Goal: Transaction & Acquisition: Purchase product/service

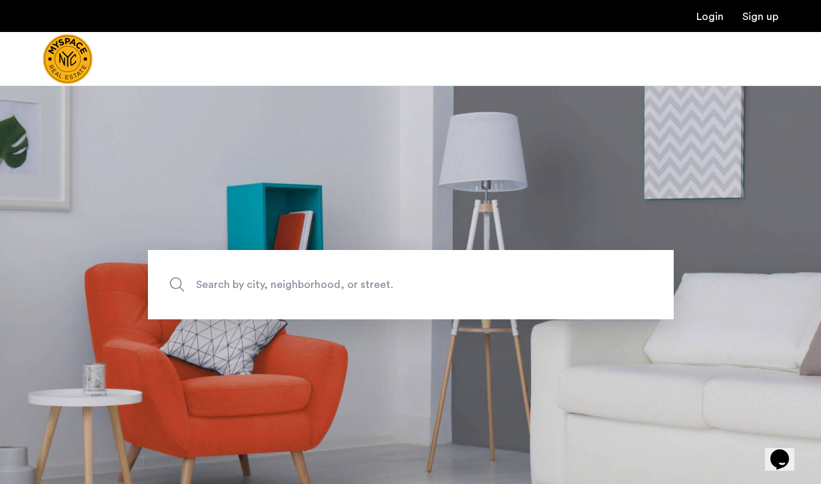
click at [245, 289] on span "Search by city, neighborhood, or street." at bounding box center [380, 285] width 368 height 18
click at [245, 289] on input "Search by city, neighborhood, or street." at bounding box center [411, 284] width 526 height 69
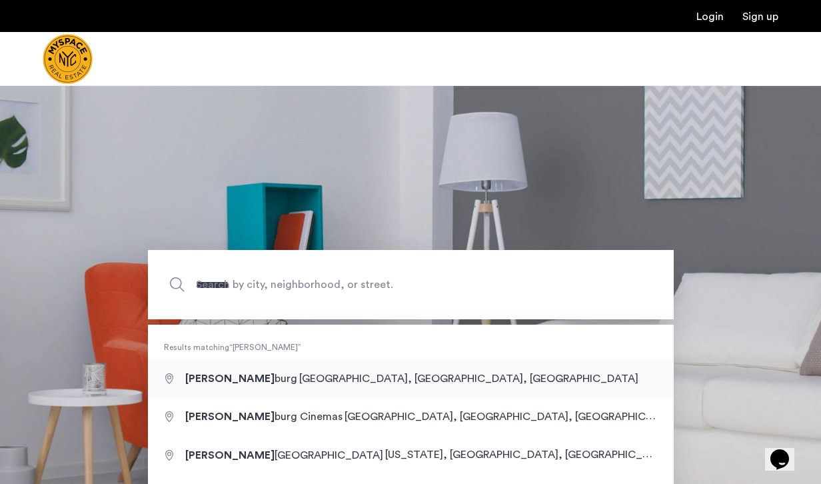
type input "**********"
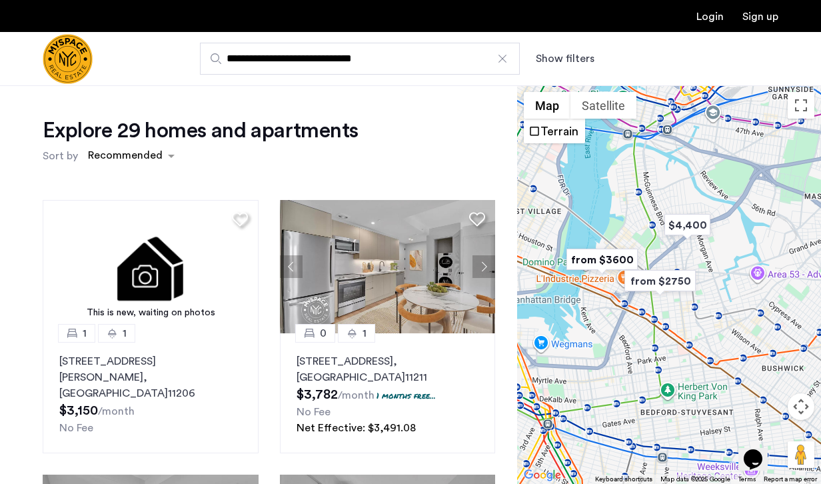
click at [551, 46] on div "**********" at bounding box center [475, 59] width 605 height 32
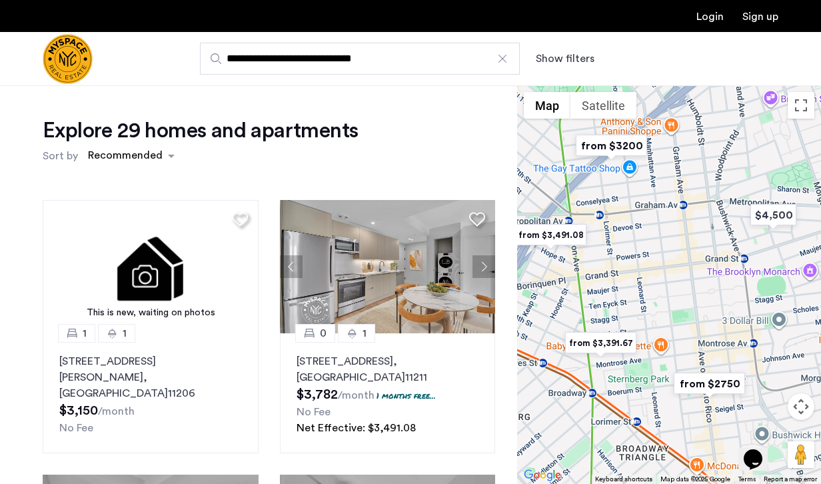
drag, startPoint x: 691, startPoint y: 239, endPoint x: 677, endPoint y: 288, distance: 50.5
click at [677, 288] on div at bounding box center [669, 284] width 304 height 399
click at [563, 65] on button "Show filters" at bounding box center [565, 59] width 59 height 16
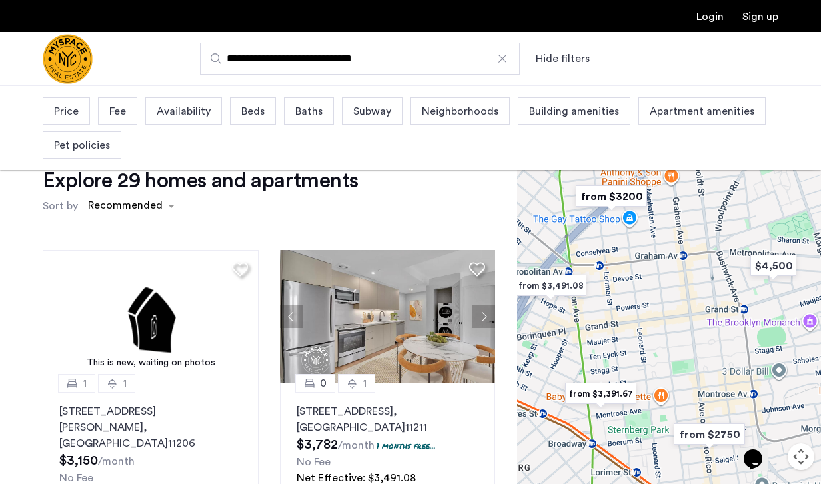
click at [251, 115] on span "Beds" at bounding box center [252, 111] width 23 height 16
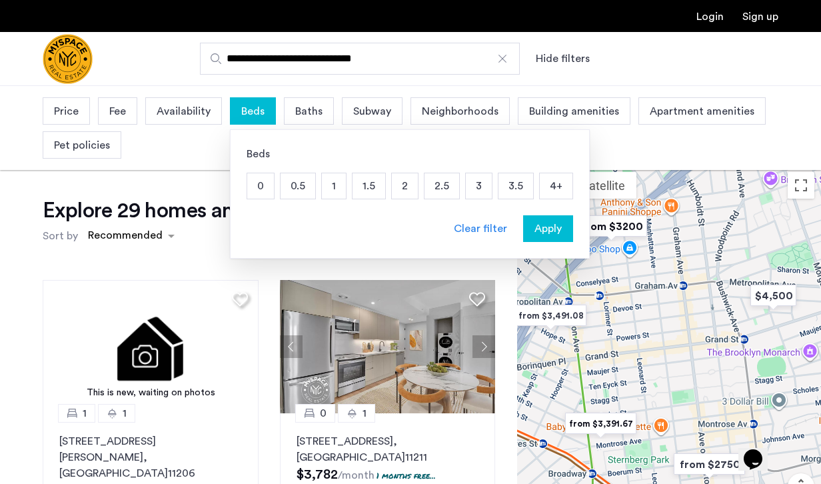
click at [413, 193] on p "2" at bounding box center [405, 185] width 26 height 25
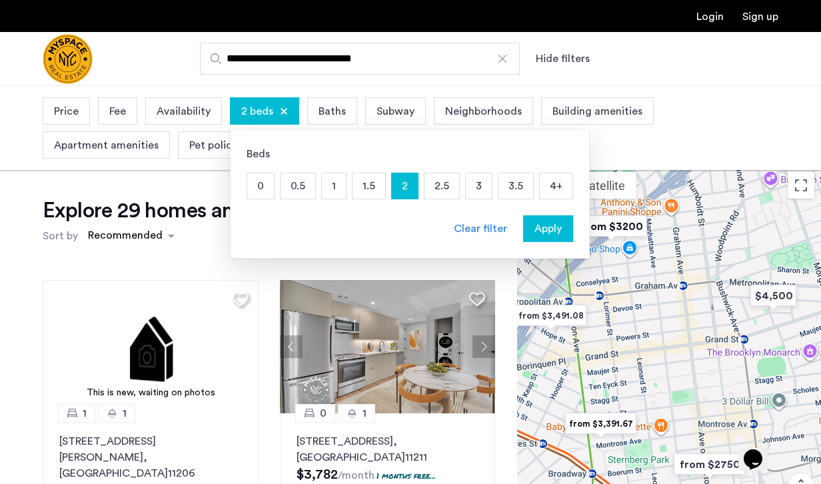
click at [448, 192] on p "2.5" at bounding box center [442, 185] width 35 height 25
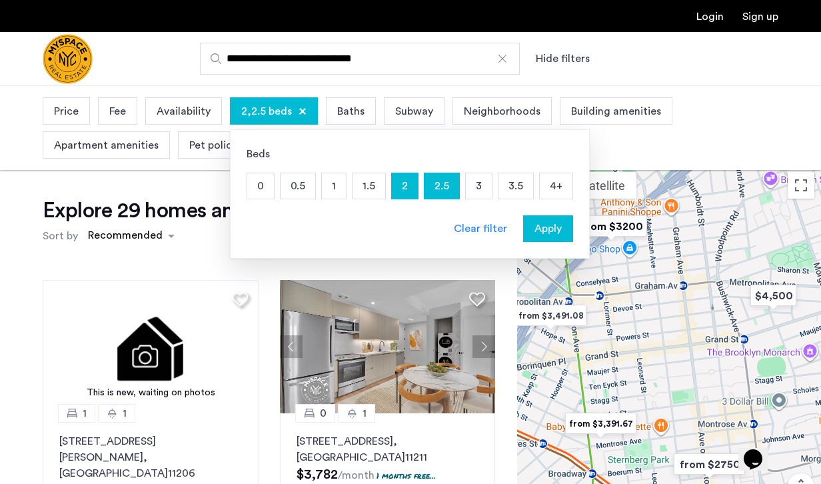
click at [470, 192] on p "3" at bounding box center [479, 185] width 26 height 25
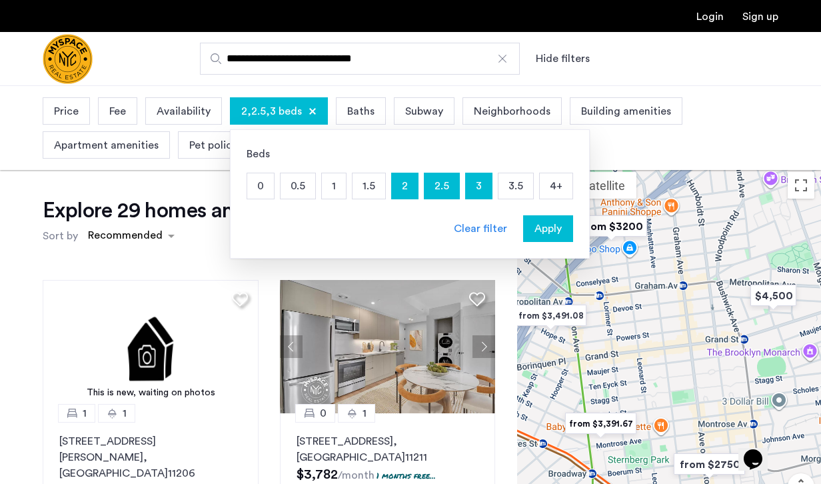
click at [540, 227] on span "Apply" at bounding box center [548, 229] width 27 height 16
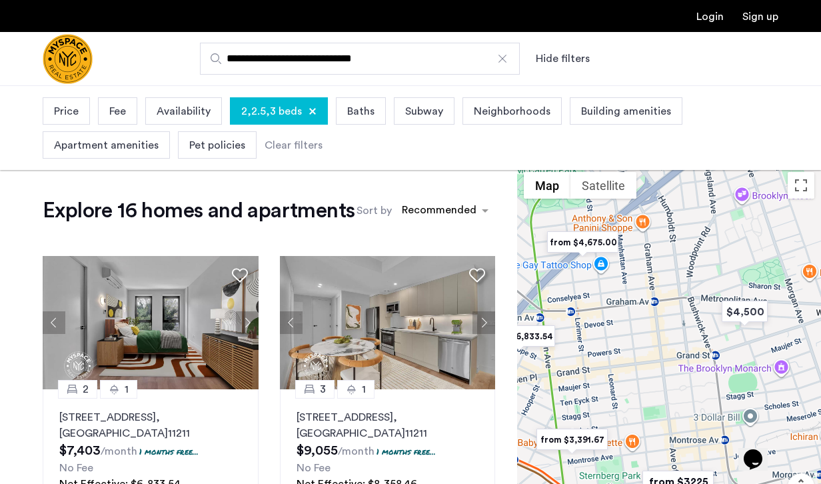
drag, startPoint x: 775, startPoint y: 377, endPoint x: 654, endPoint y: 255, distance: 172.0
click at [654, 255] on div at bounding box center [669, 364] width 304 height 399
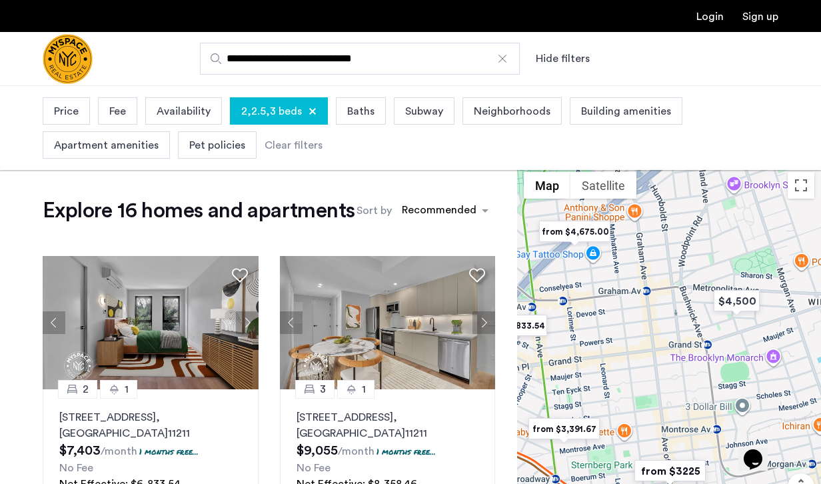
click at [69, 111] on span "Price" at bounding box center [66, 111] width 25 height 16
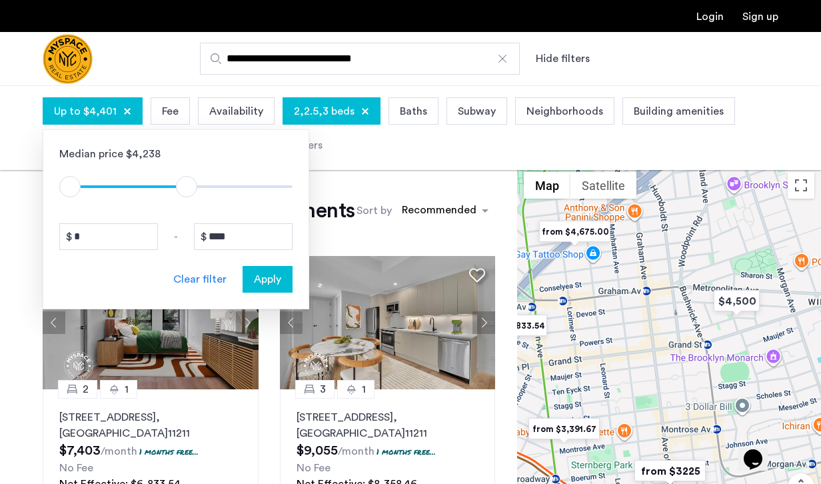
type input "****"
drag, startPoint x: 279, startPoint y: 191, endPoint x: 188, endPoint y: 188, distance: 90.7
click at [188, 188] on span "ngx-slider-max" at bounding box center [189, 186] width 21 height 21
click at [269, 269] on button "Apply" at bounding box center [268, 279] width 50 height 27
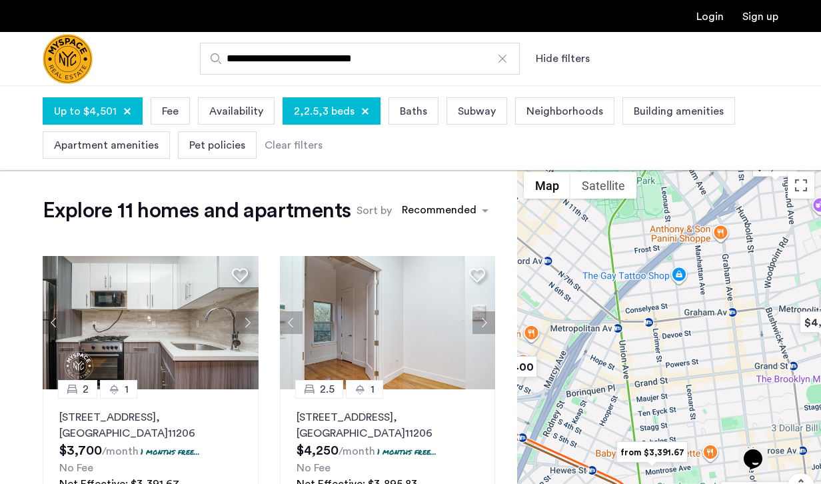
drag, startPoint x: 706, startPoint y: 359, endPoint x: 600, endPoint y: 361, distance: 106.0
click at [600, 361] on div at bounding box center [669, 364] width 304 height 399
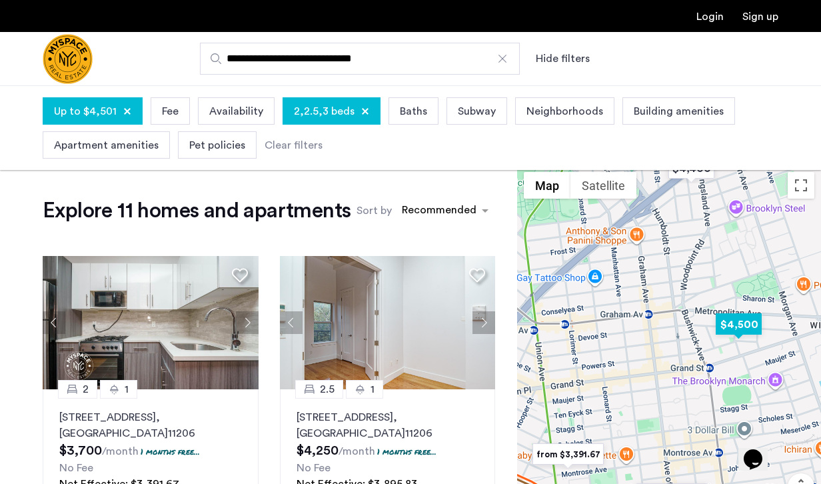
click at [733, 332] on img "$4,500" at bounding box center [739, 324] width 57 height 30
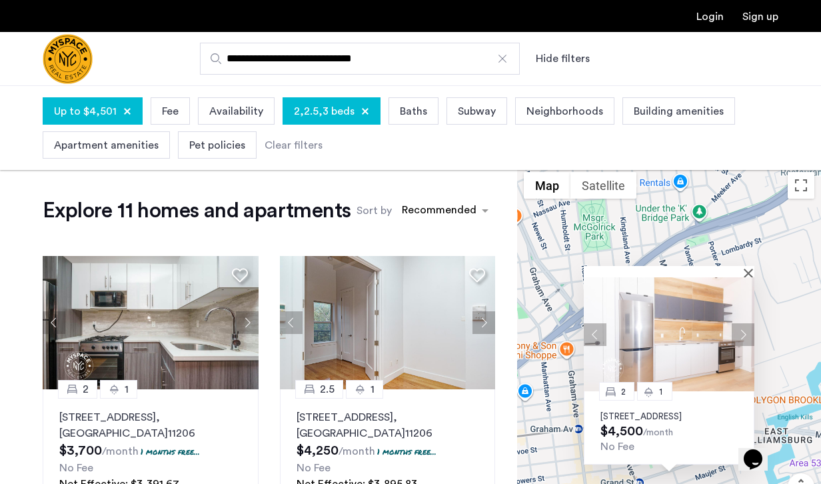
click at [635, 411] on p "[STREET_ADDRESS]" at bounding box center [669, 416] width 137 height 11
click at [751, 268] on button "Close" at bounding box center [751, 272] width 9 height 9
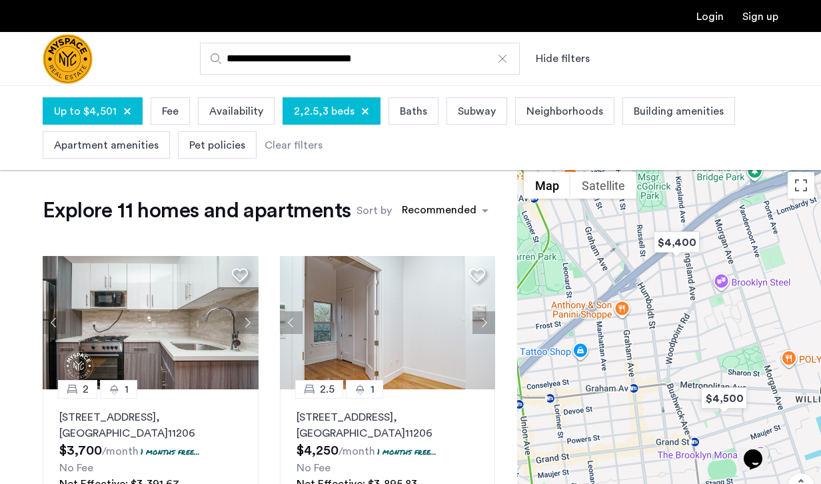
drag, startPoint x: 617, startPoint y: 413, endPoint x: 673, endPoint y: 371, distance: 69.5
click at [673, 371] on div at bounding box center [669, 364] width 304 height 399
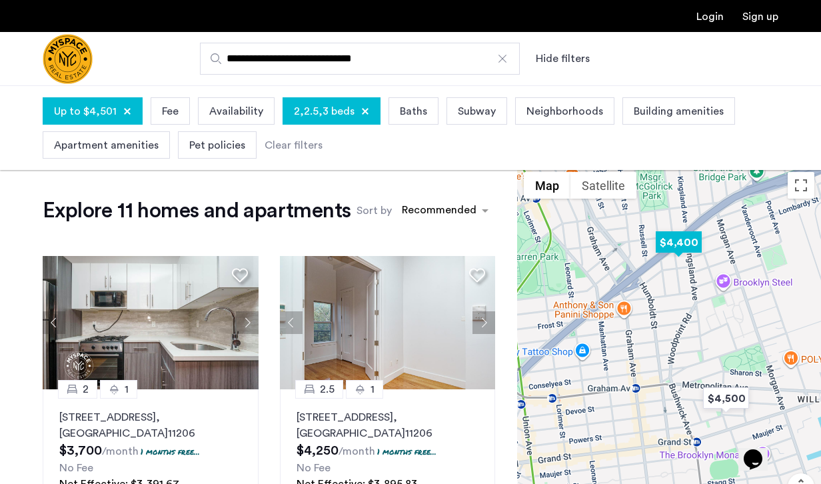
click at [678, 245] on img "$4,400" at bounding box center [679, 242] width 57 height 30
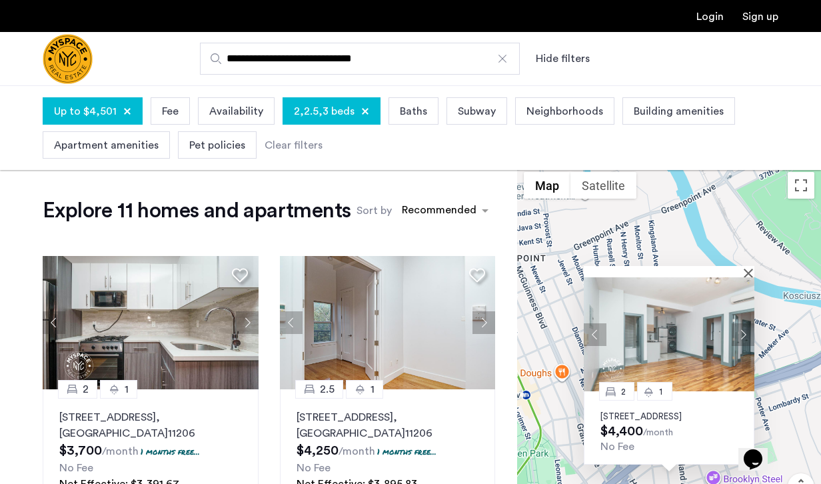
click at [647, 411] on p "[STREET_ADDRESS]" at bounding box center [669, 416] width 137 height 11
click at [748, 268] on button "Close" at bounding box center [751, 272] width 9 height 9
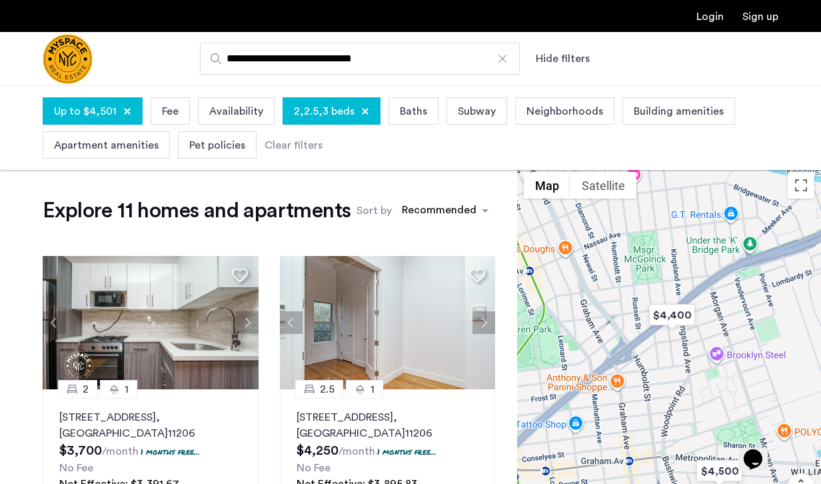
drag, startPoint x: 670, startPoint y: 373, endPoint x: 674, endPoint y: 237, distance: 135.4
click at [674, 237] on div at bounding box center [669, 364] width 304 height 399
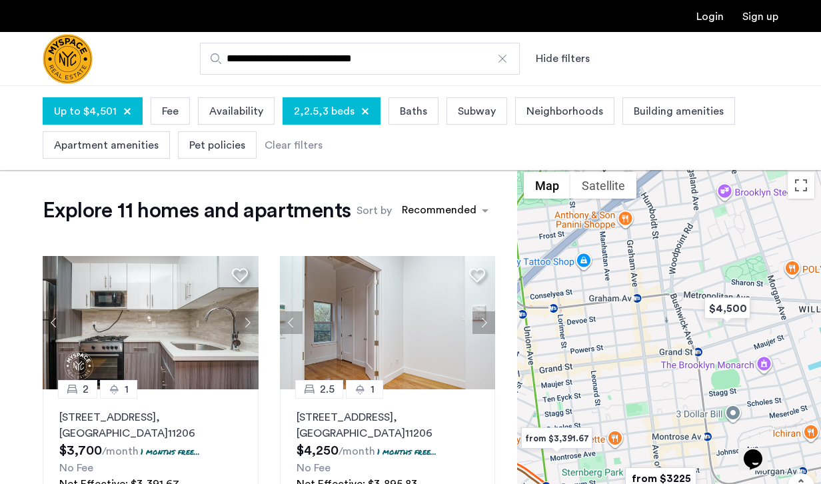
drag, startPoint x: 625, startPoint y: 383, endPoint x: 633, endPoint y: 215, distance: 167.5
click at [633, 215] on div at bounding box center [669, 364] width 304 height 399
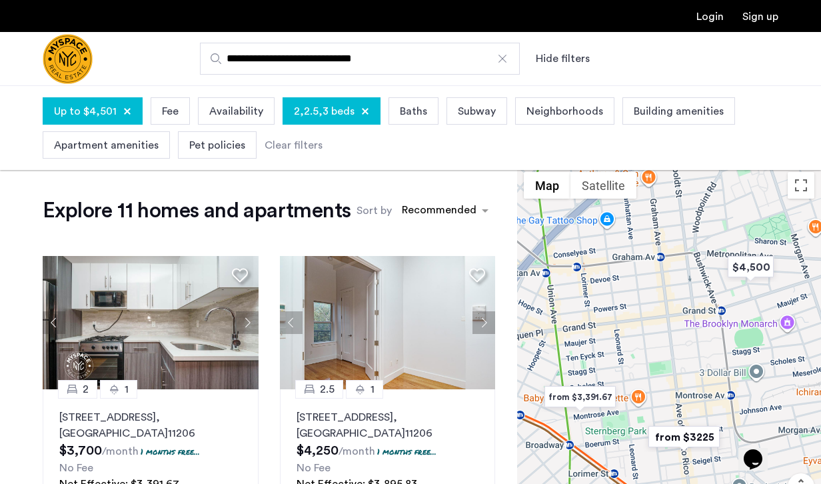
drag, startPoint x: 622, startPoint y: 319, endPoint x: 644, endPoint y: 287, distance: 38.8
click at [644, 287] on div at bounding box center [669, 364] width 304 height 399
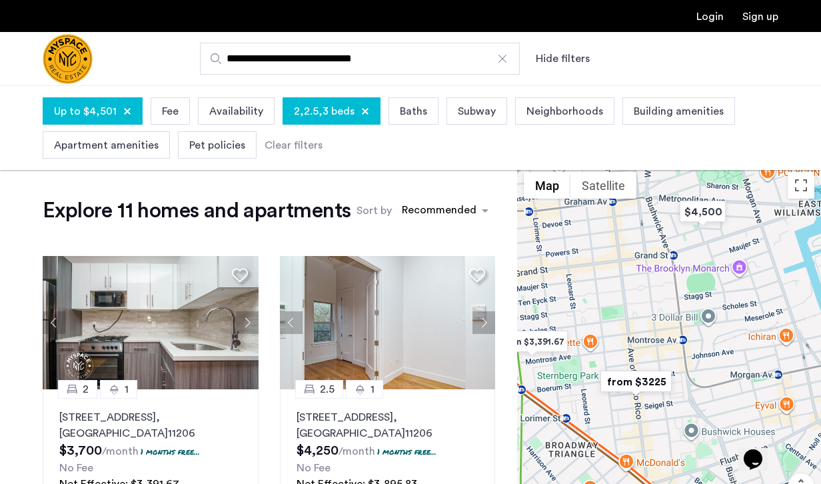
drag, startPoint x: 657, startPoint y: 385, endPoint x: 599, endPoint y: 317, distance: 89.4
click at [599, 317] on div at bounding box center [669, 364] width 304 height 399
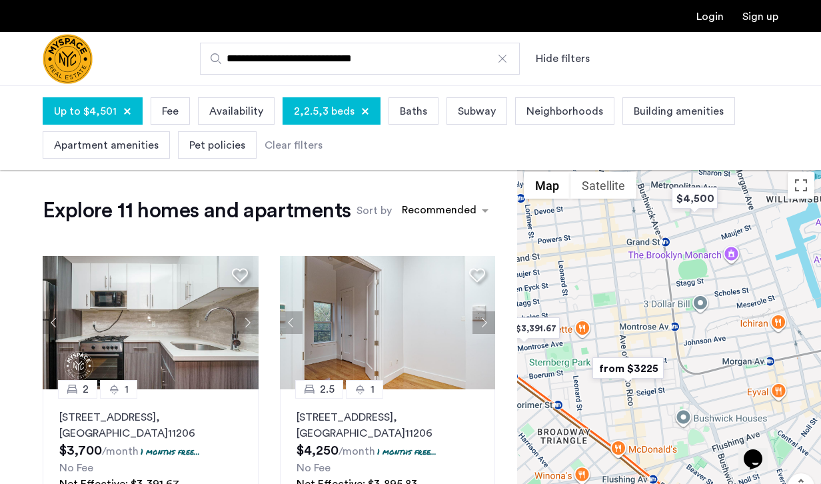
click at [635, 373] on img "from $3225" at bounding box center [628, 368] width 82 height 30
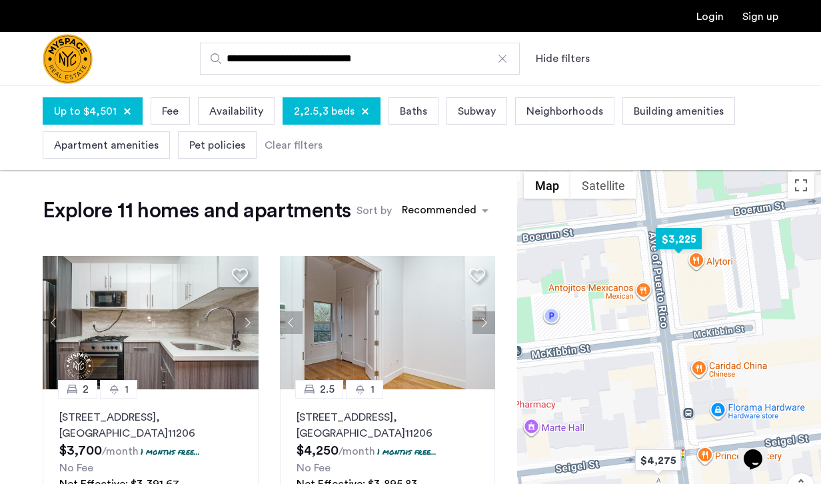
click at [673, 237] on img "$3,225" at bounding box center [679, 239] width 57 height 30
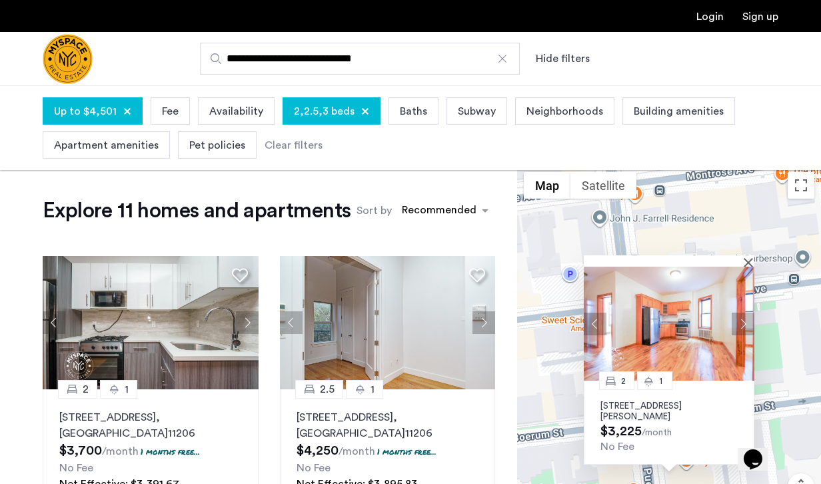
click at [636, 410] on p "[STREET_ADDRESS][PERSON_NAME]" at bounding box center [669, 411] width 137 height 21
click at [650, 112] on span "Building amenities" at bounding box center [679, 111] width 90 height 16
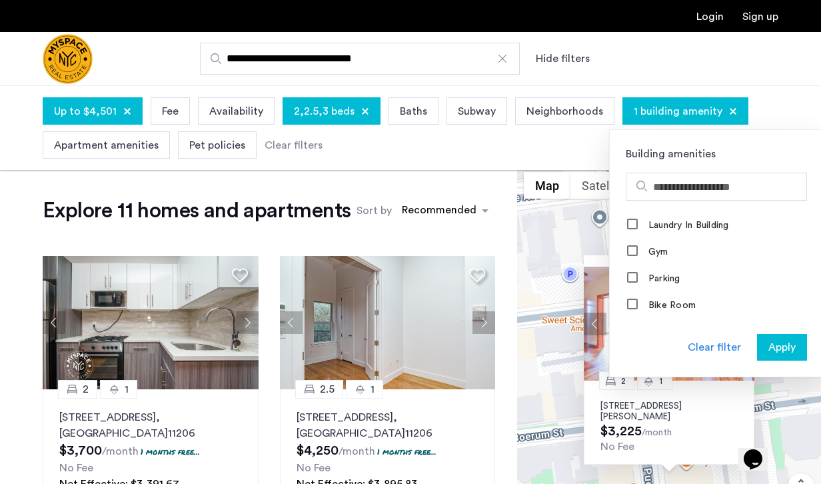
click at [773, 349] on span "Apply" at bounding box center [782, 347] width 27 height 16
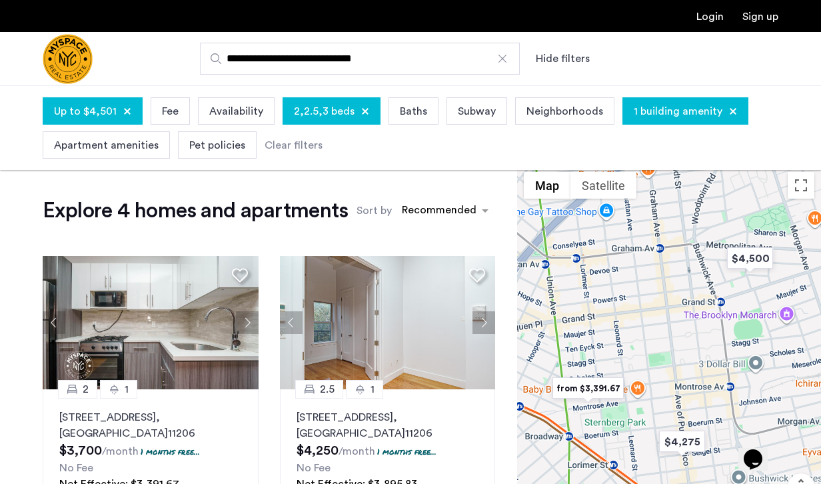
click at [605, 388] on img "from $3,391.67" at bounding box center [588, 388] width 82 height 30
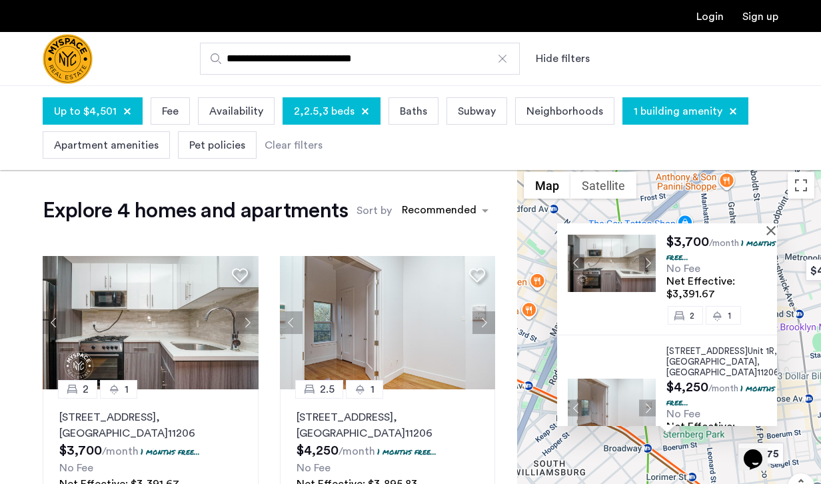
scroll to position [97, 0]
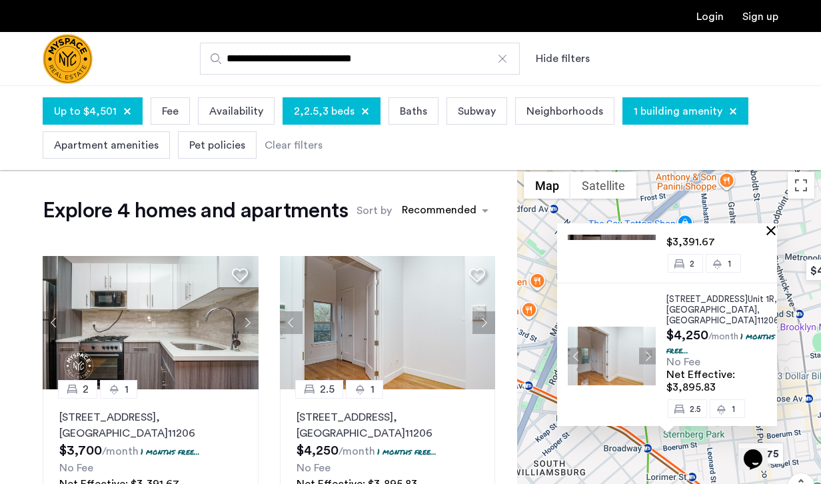
click at [769, 228] on button "Close" at bounding box center [773, 229] width 9 height 9
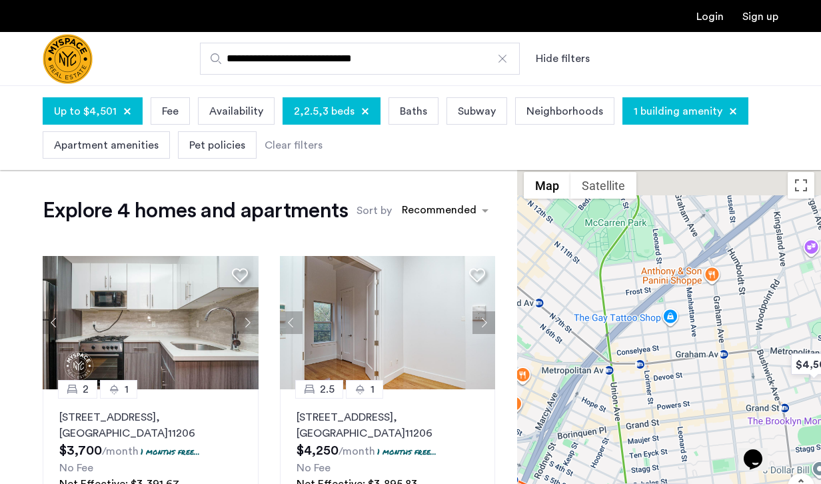
drag, startPoint x: 757, startPoint y: 311, endPoint x: 741, endPoint y: 483, distance: 172.7
click at [741, 483] on div at bounding box center [669, 364] width 304 height 399
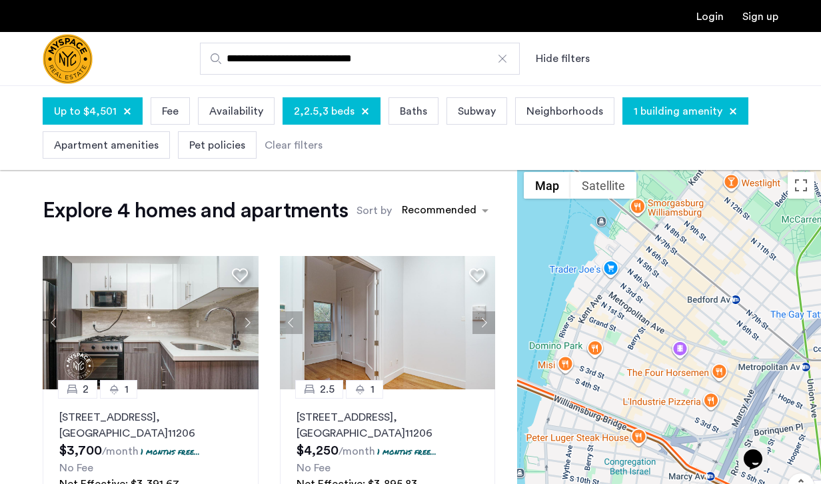
drag, startPoint x: 592, startPoint y: 366, endPoint x: 793, endPoint y: 285, distance: 217.1
click at [793, 285] on div at bounding box center [669, 364] width 304 height 399
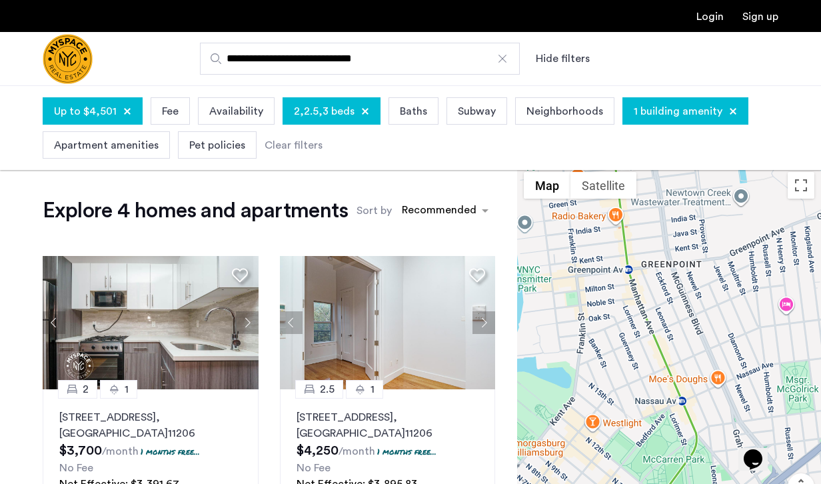
drag, startPoint x: 759, startPoint y: 257, endPoint x: 619, endPoint y: 499, distance: 279.2
click at [619, 483] on html "**********" at bounding box center [410, 242] width 821 height 484
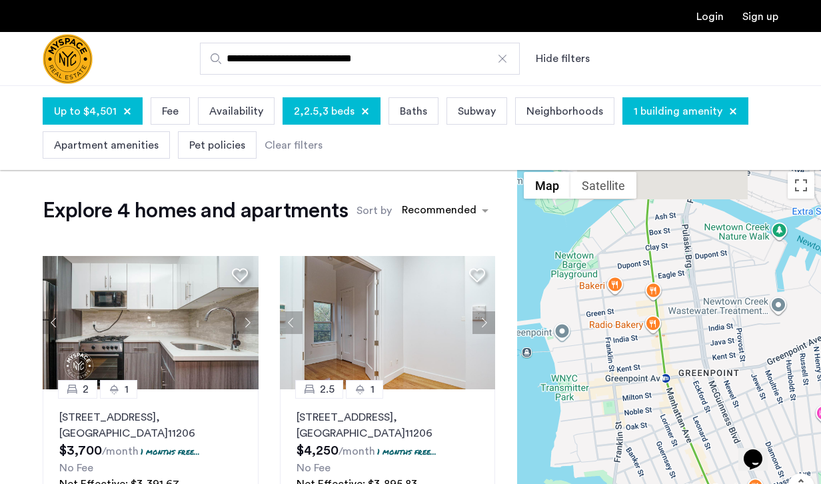
drag, startPoint x: 594, startPoint y: 389, endPoint x: 650, endPoint y: 503, distance: 127.6
click at [650, 483] on html "**********" at bounding box center [410, 242] width 821 height 484
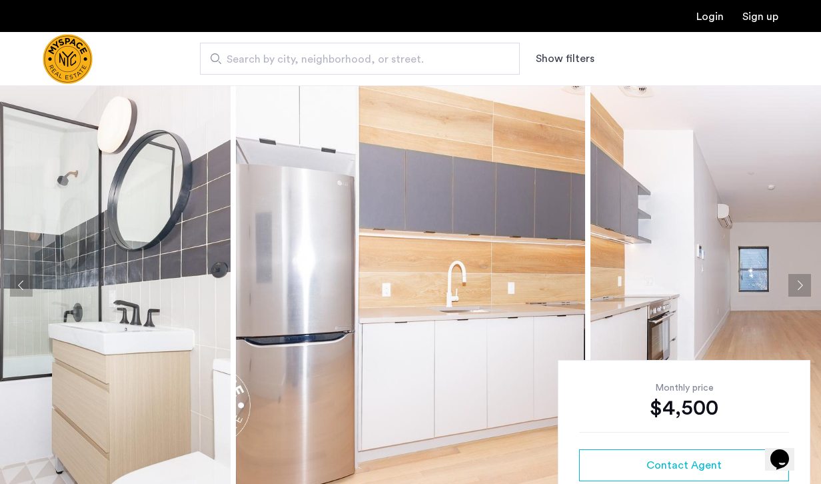
click at [117, 329] on img at bounding box center [55, 285] width 349 height 400
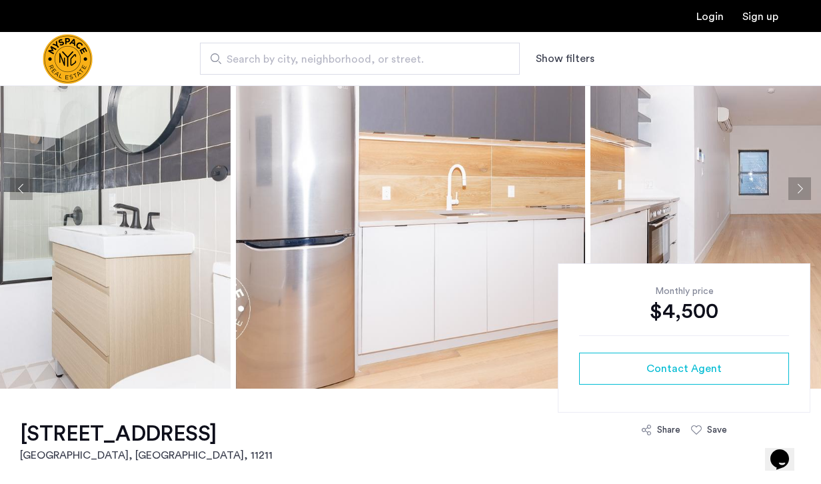
scroll to position [141, 0]
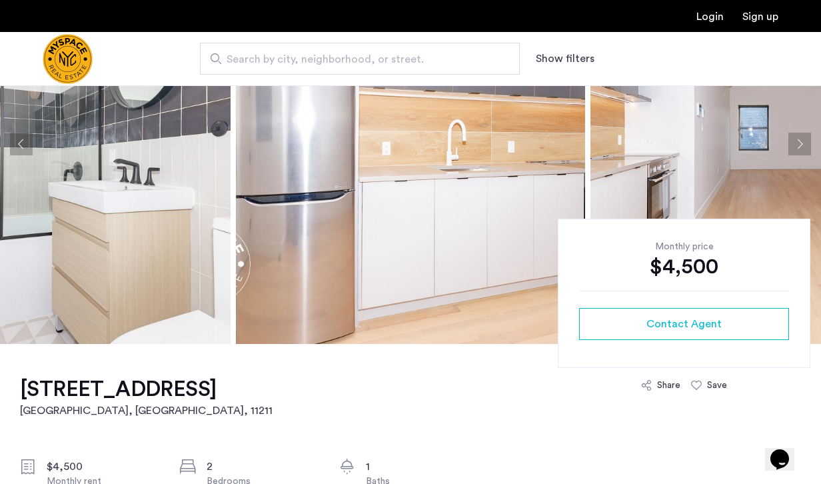
click at [393, 265] on img at bounding box center [410, 144] width 349 height 400
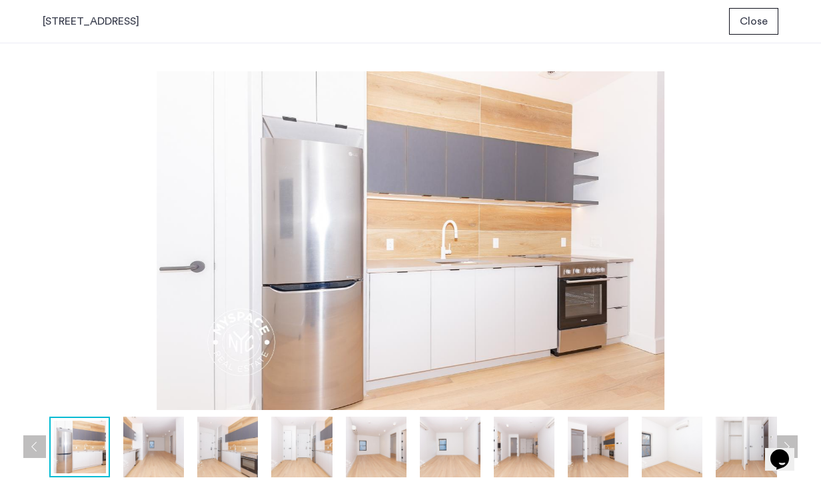
scroll to position [0, 0]
click at [785, 444] on button "Next apartment" at bounding box center [786, 446] width 23 height 23
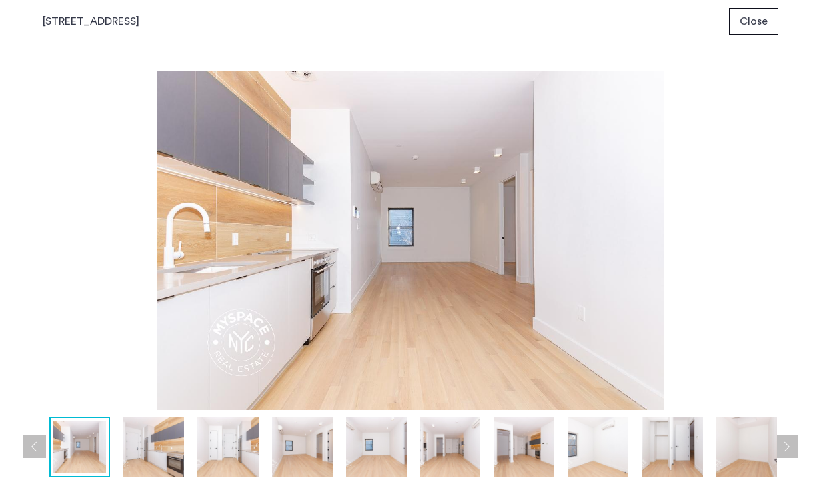
click at [792, 447] on button "Next apartment" at bounding box center [786, 446] width 23 height 23
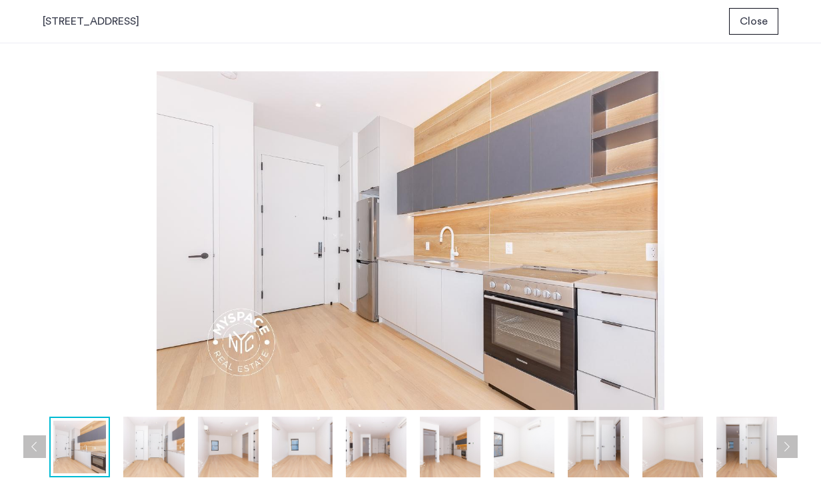
click at [792, 447] on button "Next apartment" at bounding box center [786, 446] width 23 height 23
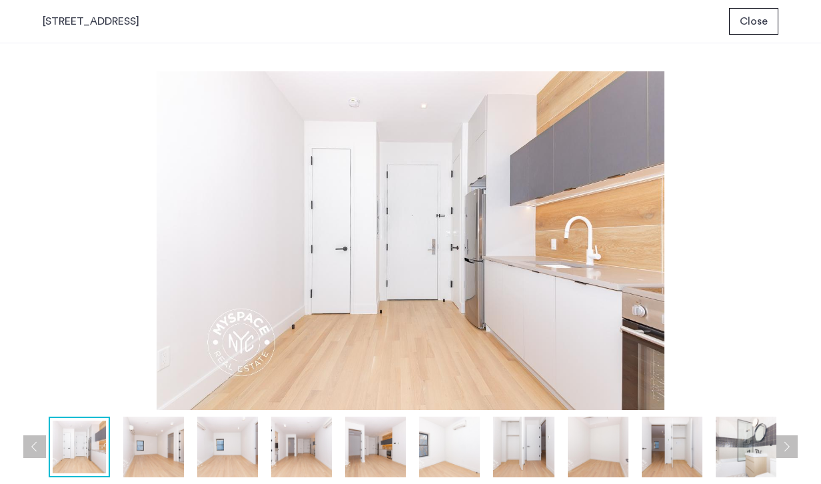
click at [792, 447] on button "Next apartment" at bounding box center [786, 446] width 23 height 23
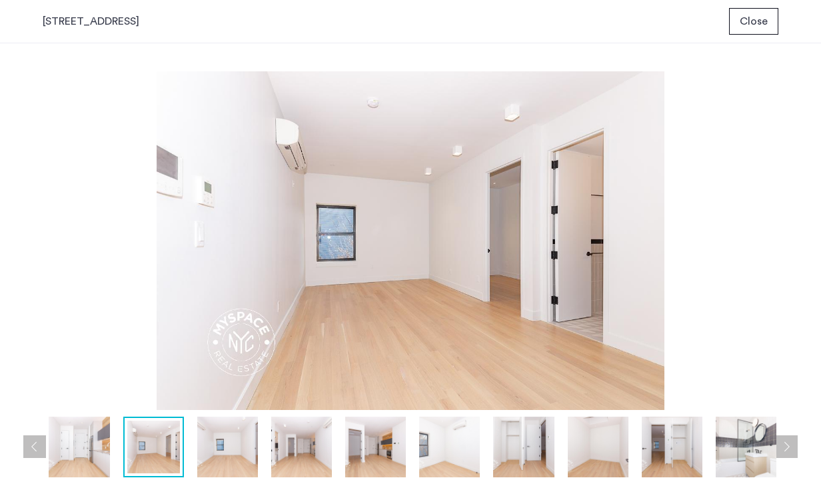
click at [792, 447] on button "Next apartment" at bounding box center [786, 446] width 23 height 23
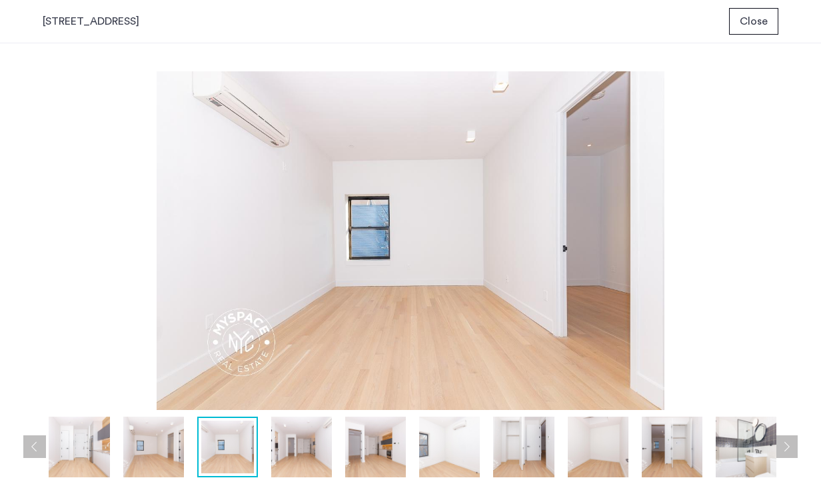
click at [792, 447] on button "Next apartment" at bounding box center [786, 446] width 23 height 23
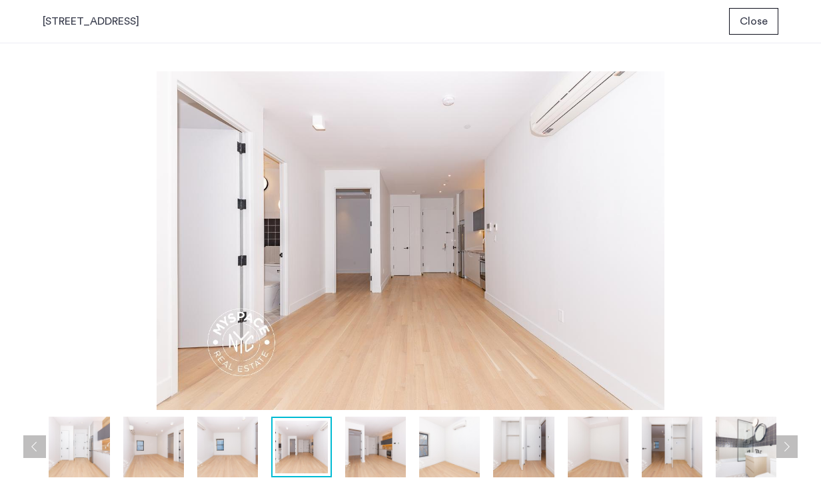
click at [792, 447] on button "Next apartment" at bounding box center [786, 446] width 23 height 23
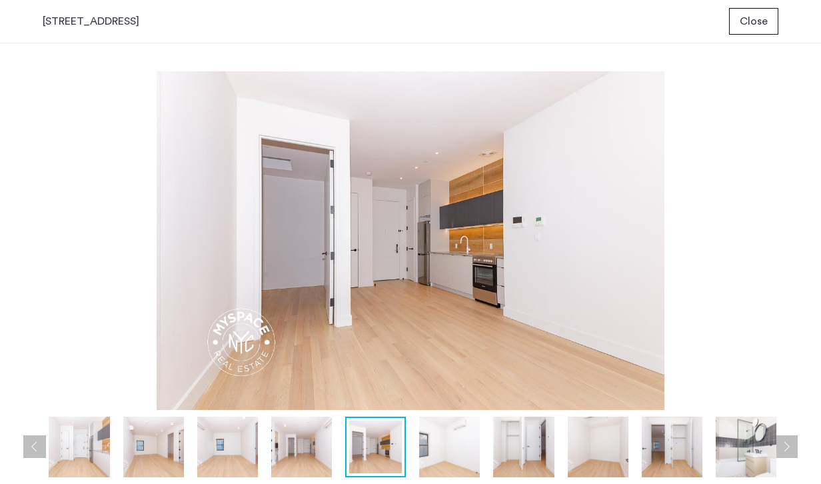
click at [792, 447] on button "Next apartment" at bounding box center [786, 446] width 23 height 23
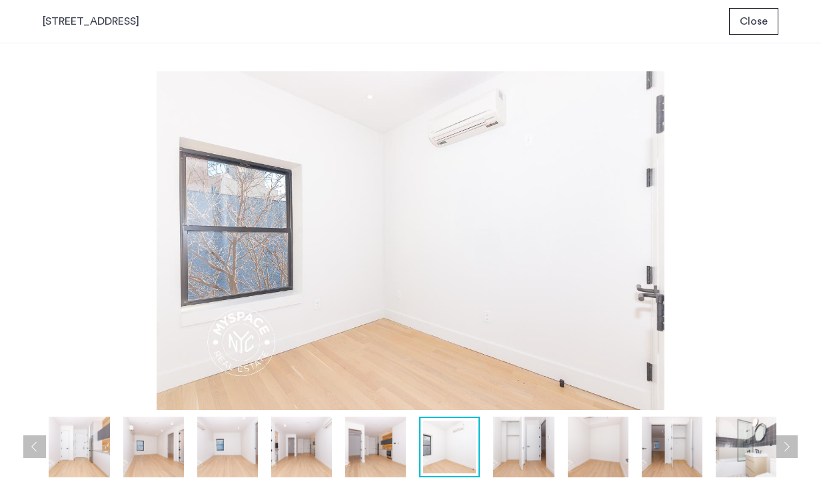
click at [792, 447] on button "Next apartment" at bounding box center [786, 446] width 23 height 23
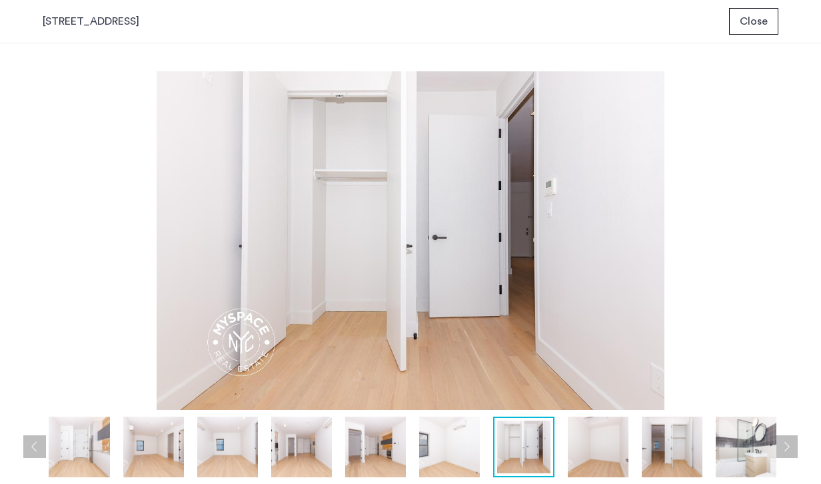
click at [792, 447] on button "Next apartment" at bounding box center [786, 446] width 23 height 23
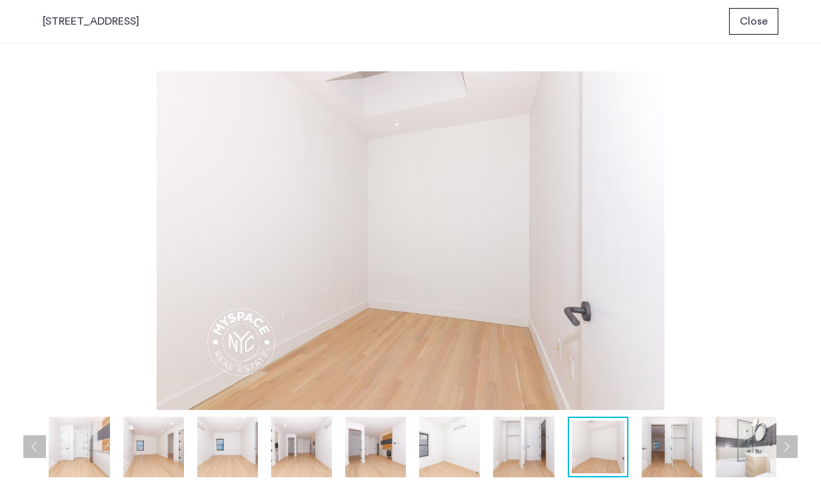
click at [792, 447] on button "Next apartment" at bounding box center [786, 446] width 23 height 23
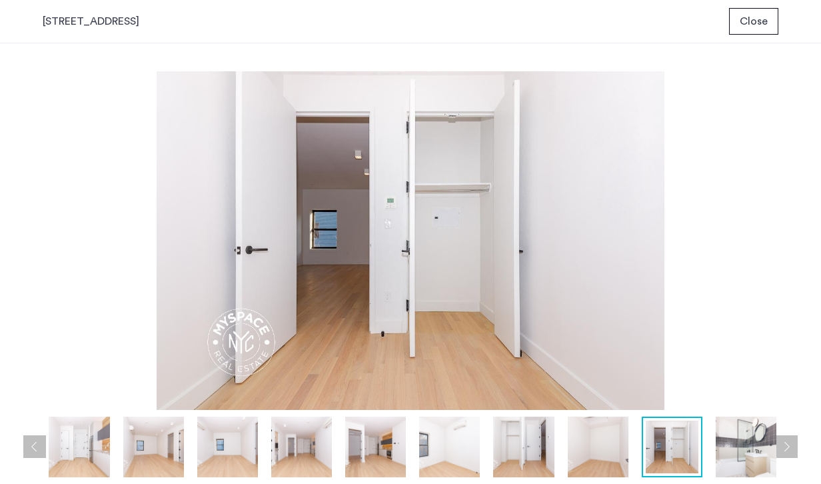
click at [792, 447] on button "Next apartment" at bounding box center [786, 446] width 23 height 23
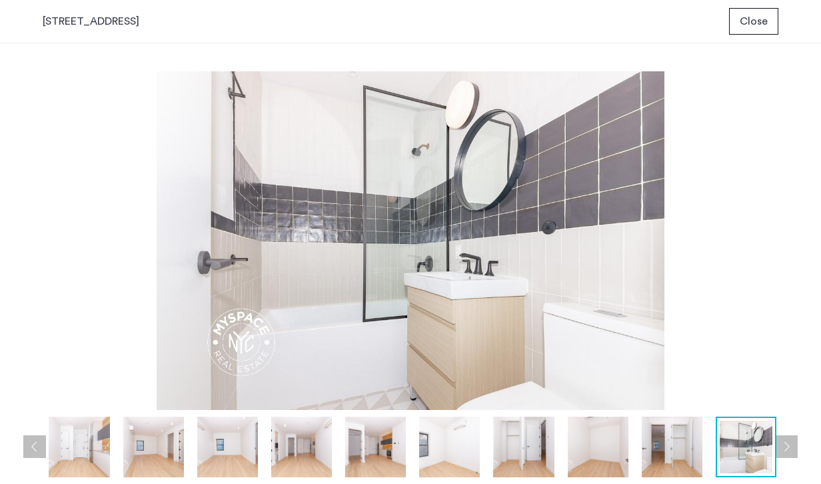
click at [748, 17] on span "Close" at bounding box center [754, 21] width 28 height 16
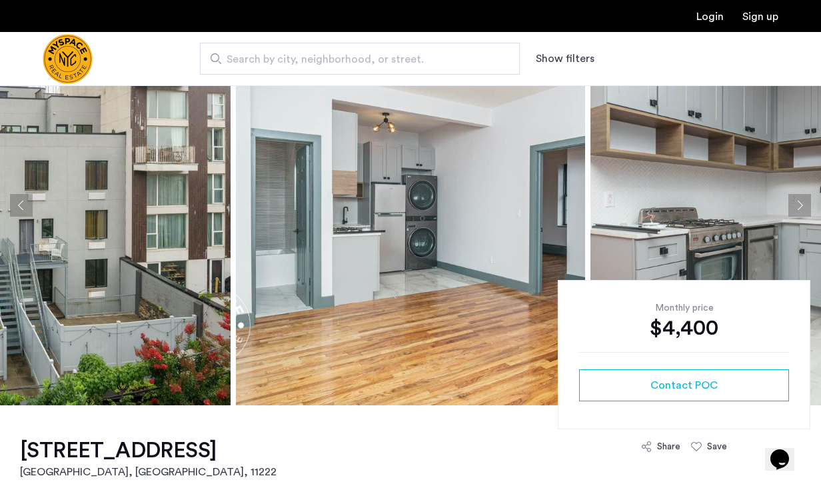
scroll to position [88, 0]
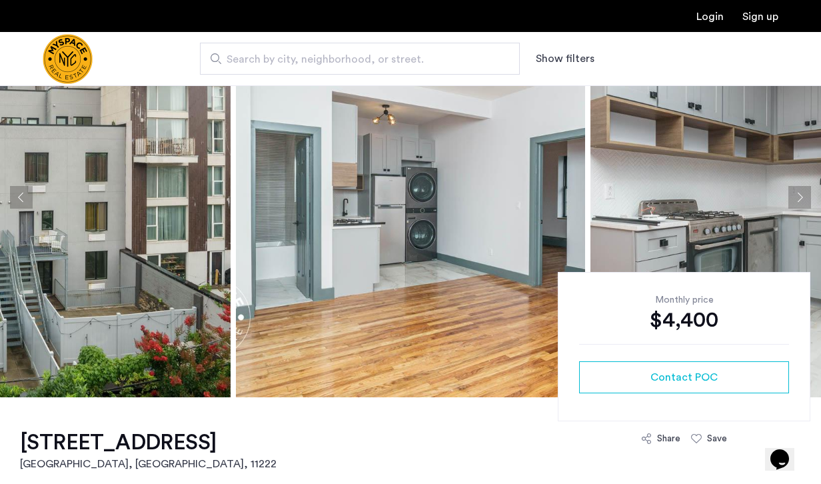
click at [153, 313] on img at bounding box center [55, 197] width 349 height 400
click at [291, 222] on img at bounding box center [410, 197] width 349 height 400
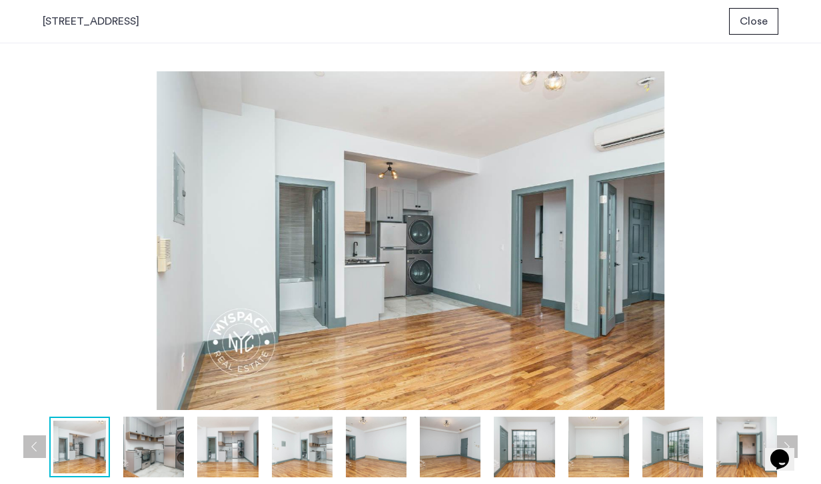
scroll to position [0, 0]
click at [788, 445] on button "Next apartment" at bounding box center [786, 446] width 23 height 23
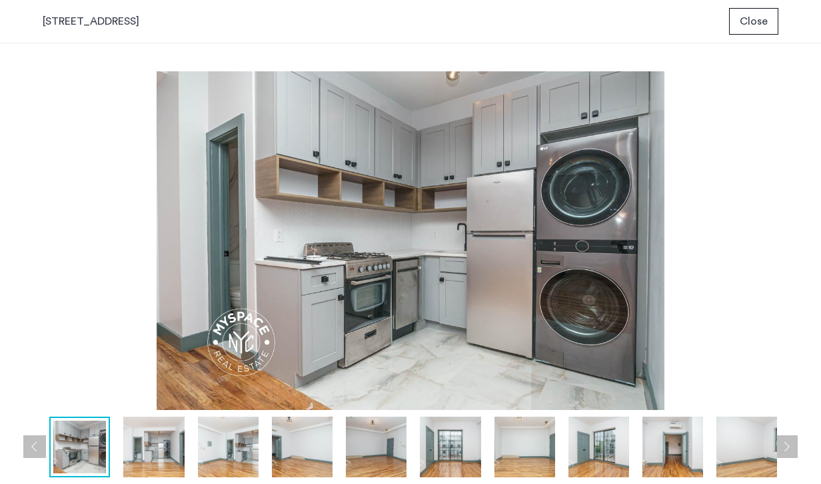
click at [788, 445] on button "Next apartment" at bounding box center [786, 446] width 23 height 23
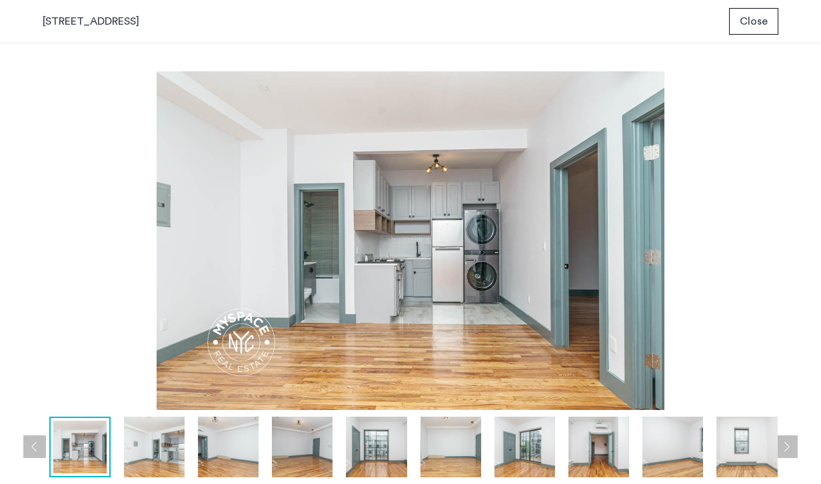
click at [788, 445] on button "Next apartment" at bounding box center [786, 446] width 23 height 23
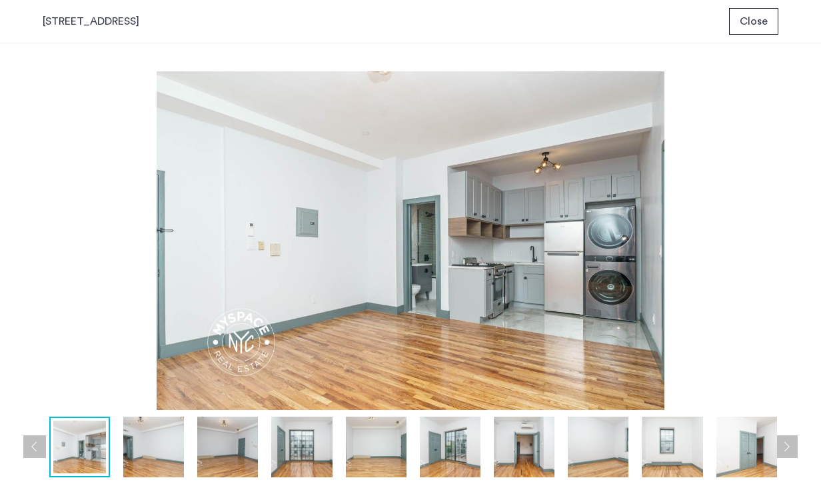
click at [788, 445] on button "Next apartment" at bounding box center [786, 446] width 23 height 23
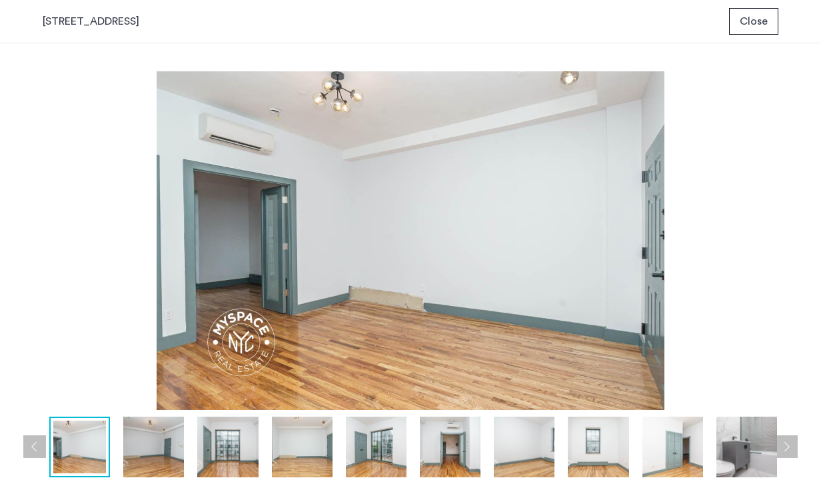
click at [788, 445] on button "Next apartment" at bounding box center [786, 446] width 23 height 23
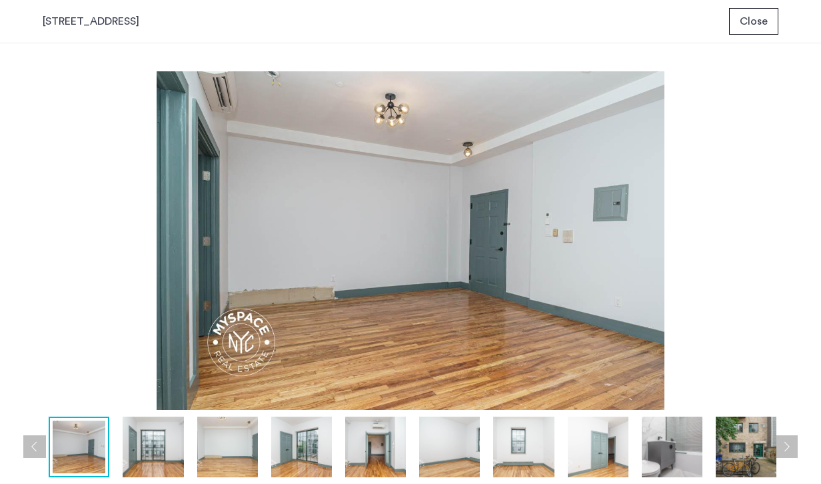
click at [788, 445] on button "Next apartment" at bounding box center [786, 446] width 23 height 23
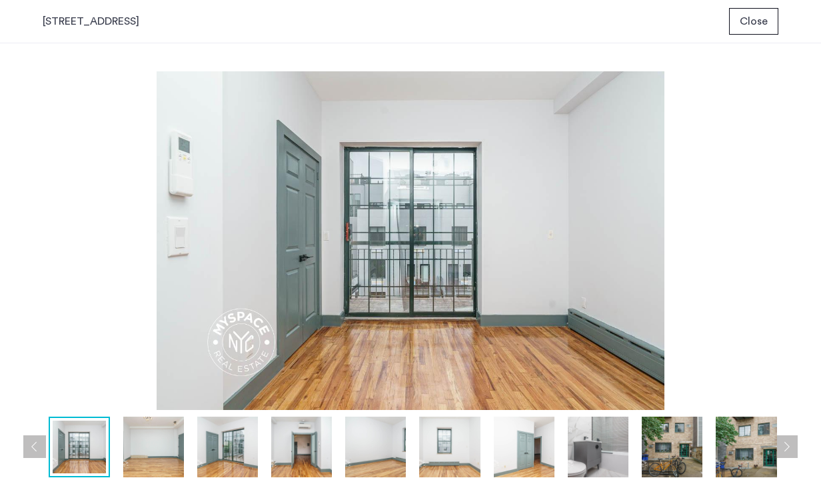
click at [788, 445] on button "Next apartment" at bounding box center [786, 446] width 23 height 23
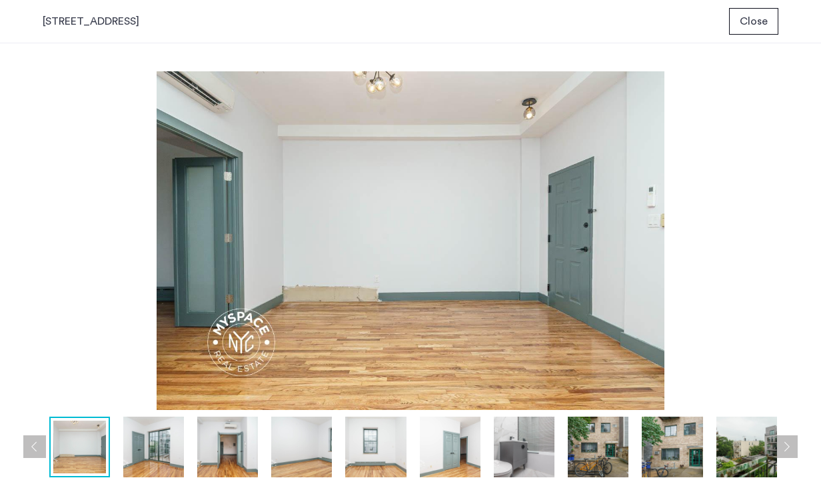
click at [788, 445] on button "Next apartment" at bounding box center [786, 446] width 23 height 23
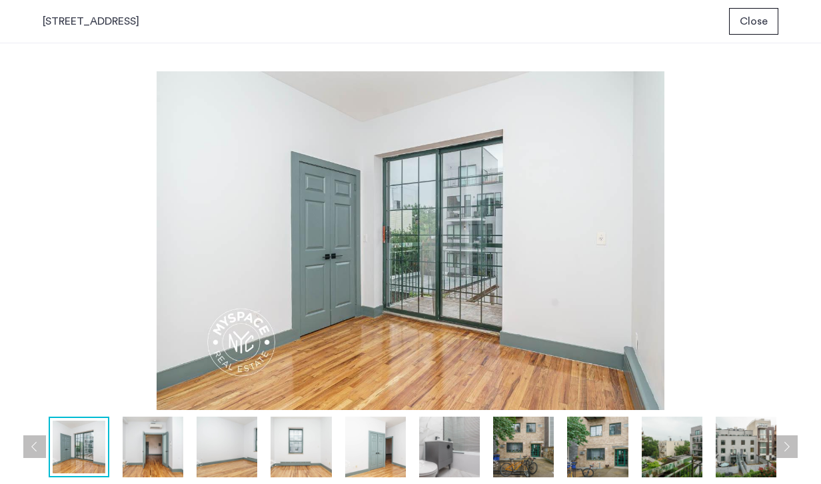
click at [788, 445] on button "Next apartment" at bounding box center [786, 446] width 23 height 23
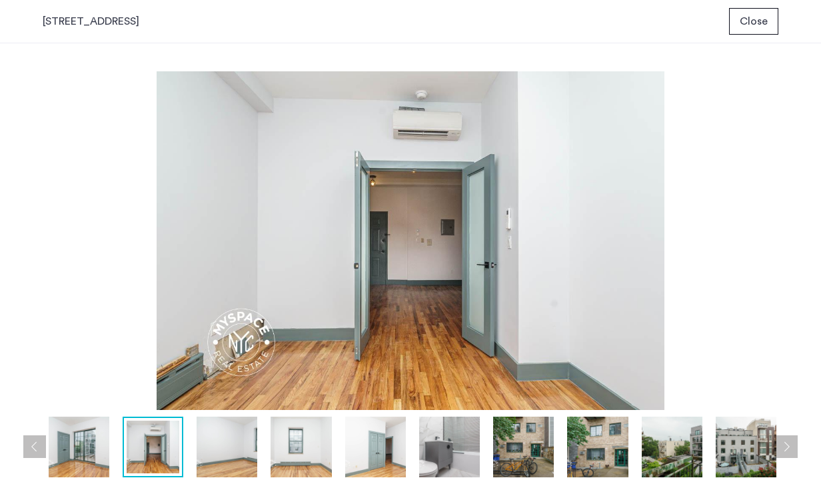
click at [788, 445] on button "Next apartment" at bounding box center [786, 446] width 23 height 23
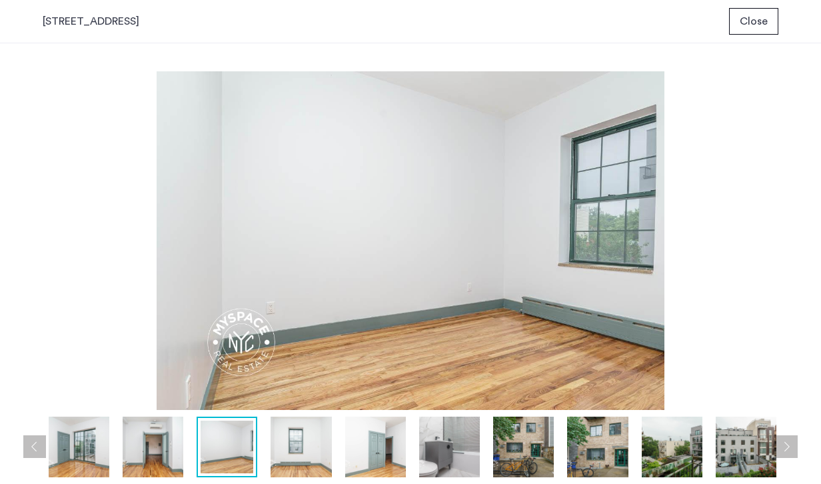
click at [788, 445] on button "Next apartment" at bounding box center [786, 446] width 23 height 23
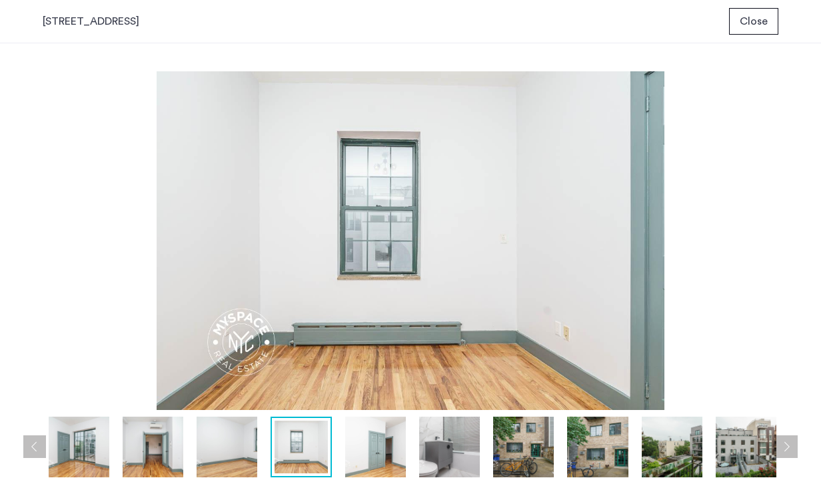
click at [788, 445] on button "Next apartment" at bounding box center [786, 446] width 23 height 23
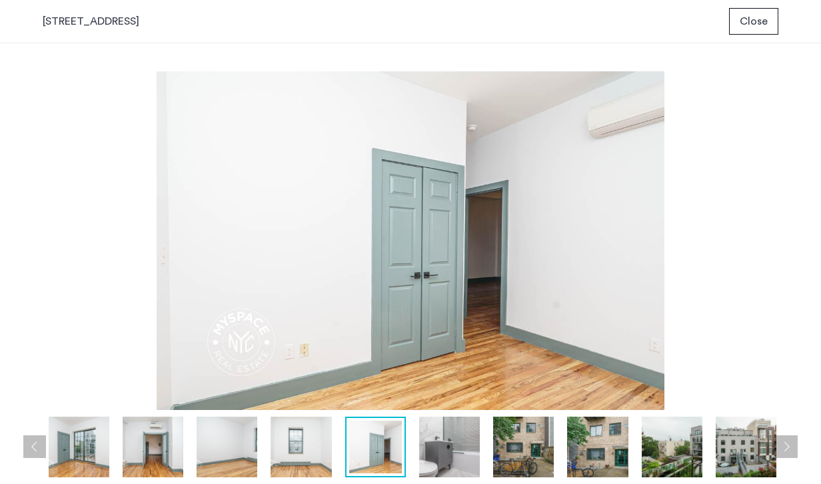
click at [788, 445] on button "Next apartment" at bounding box center [786, 446] width 23 height 23
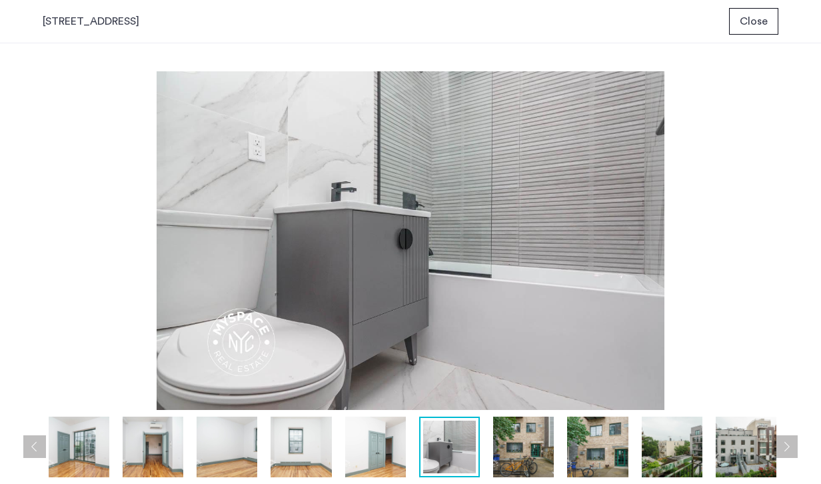
click at [788, 445] on button "Next apartment" at bounding box center [786, 446] width 23 height 23
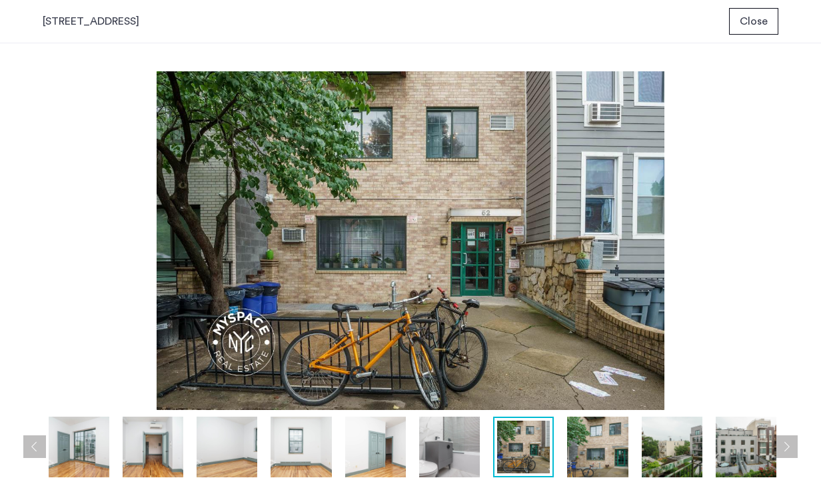
click at [788, 445] on button "Next apartment" at bounding box center [786, 446] width 23 height 23
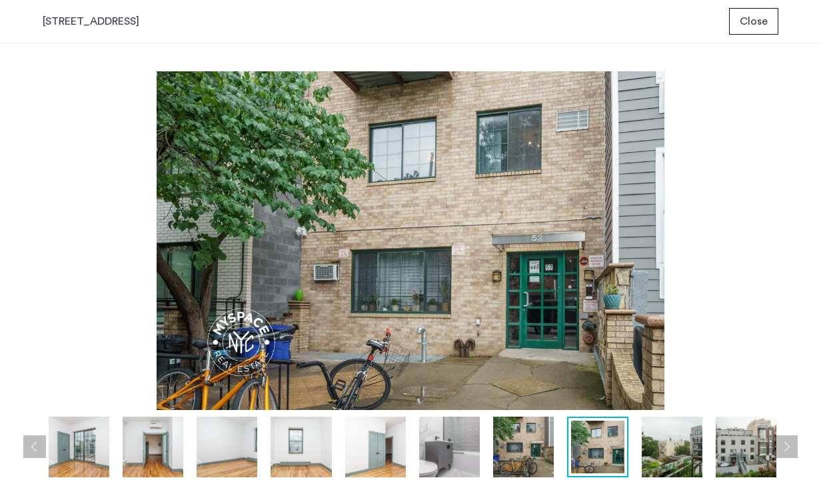
click at [788, 445] on button "Next apartment" at bounding box center [786, 446] width 23 height 23
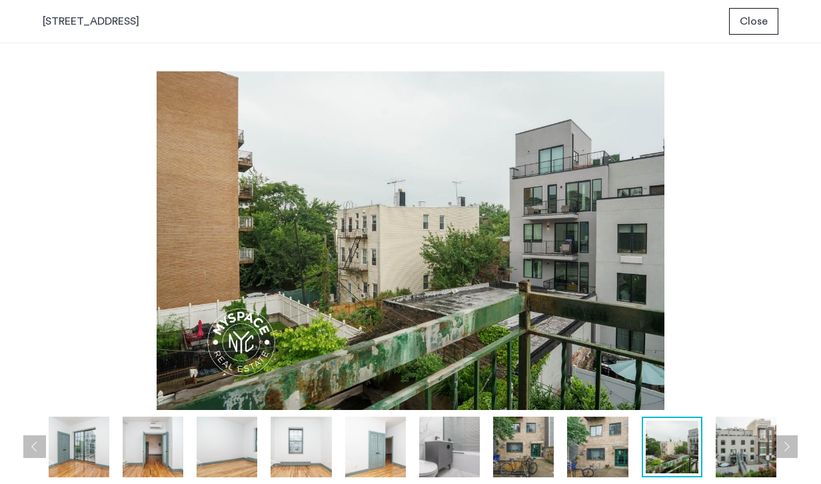
click at [788, 445] on button "Next apartment" at bounding box center [786, 446] width 23 height 23
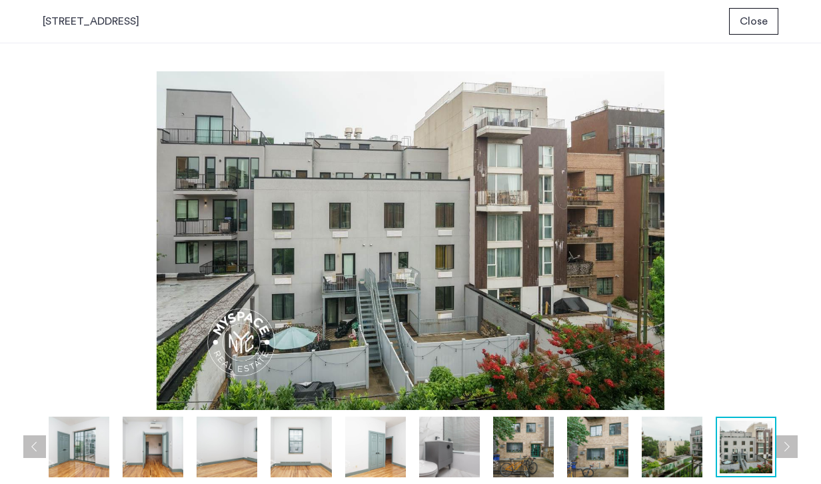
click at [788, 445] on button "Next apartment" at bounding box center [786, 446] width 23 height 23
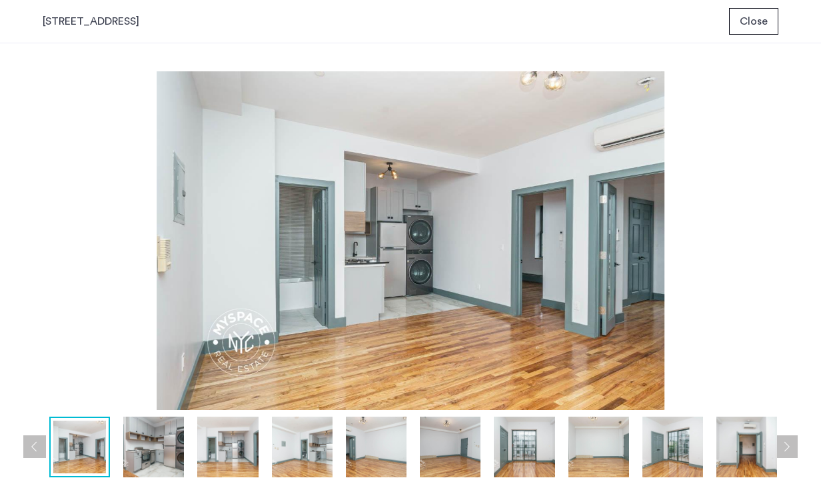
click at [0, 0] on gallery-view-image "52 Monitor Street, Unit 2R Close prev next prev next" at bounding box center [0, 0] width 0 height 0
click at [750, 36] on div "52 Monitor Street, Unit 2R Close" at bounding box center [410, 21] width 821 height 43
click at [750, 23] on span "Close" at bounding box center [754, 21] width 28 height 16
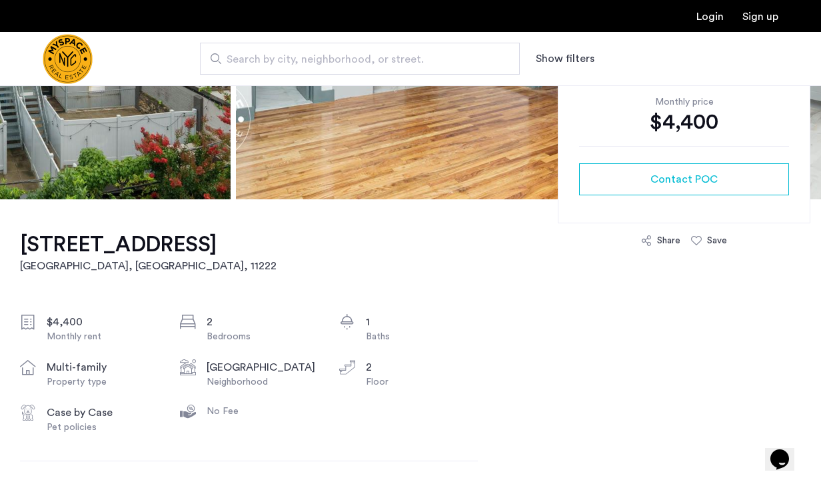
scroll to position [293, 0]
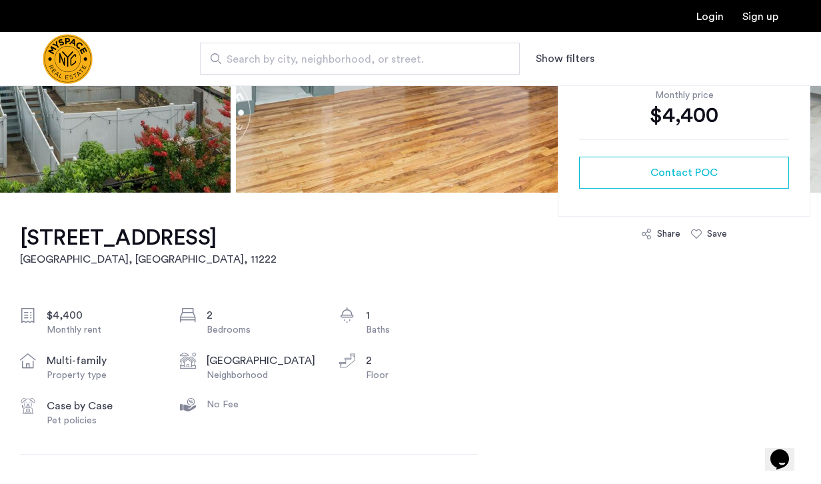
drag, startPoint x: 14, startPoint y: 237, endPoint x: 187, endPoint y: 240, distance: 172.7
copy h1 "52 Monitor Street"
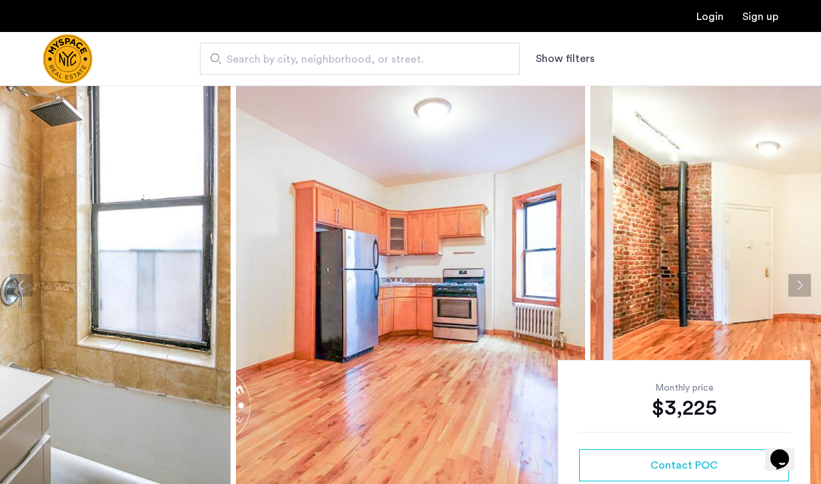
click at [272, 273] on img at bounding box center [410, 285] width 349 height 400
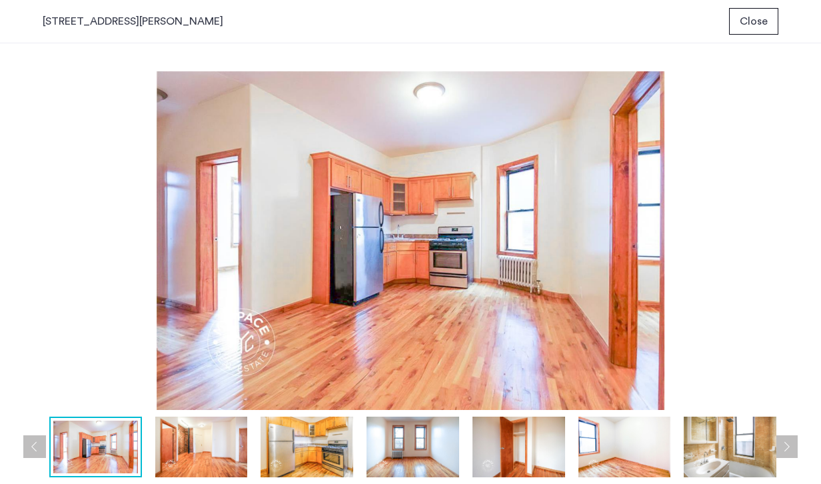
click at [796, 449] on button "Next apartment" at bounding box center [786, 446] width 23 height 23
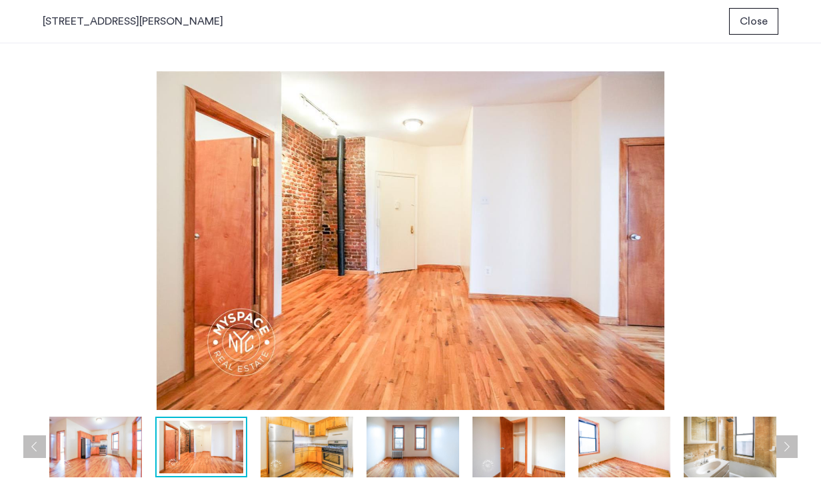
click at [796, 449] on button "Next apartment" at bounding box center [786, 446] width 23 height 23
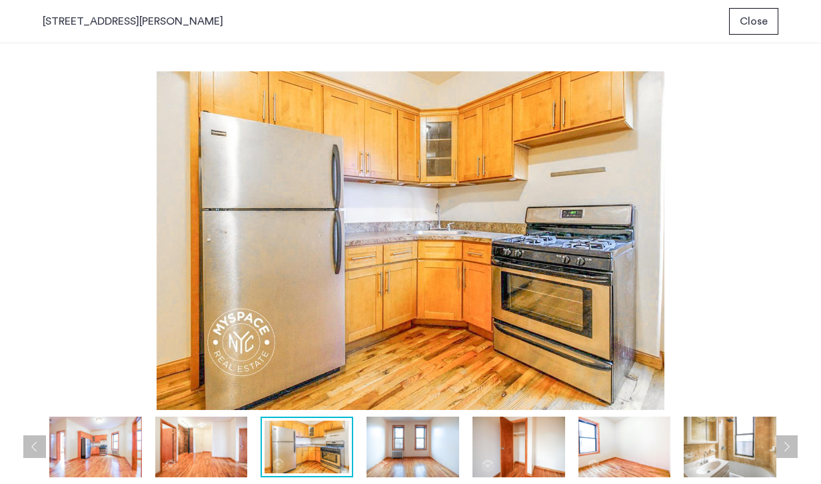
click at [796, 449] on button "Next apartment" at bounding box center [786, 446] width 23 height 23
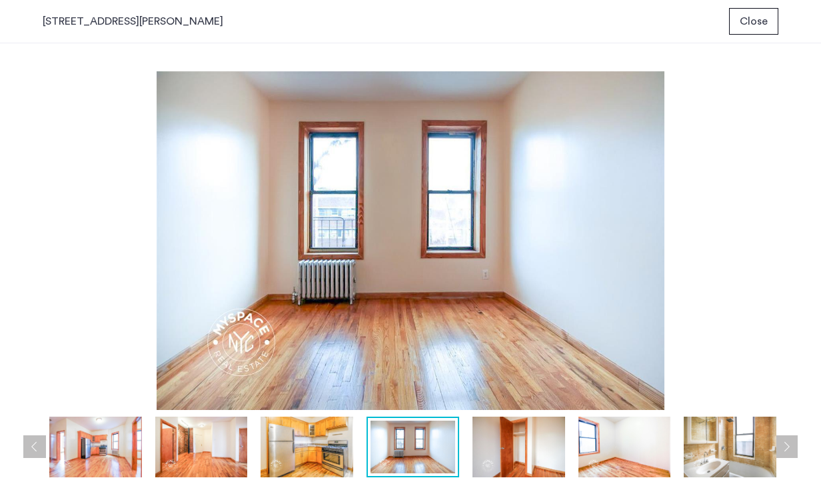
click at [796, 449] on button "Next apartment" at bounding box center [786, 446] width 23 height 23
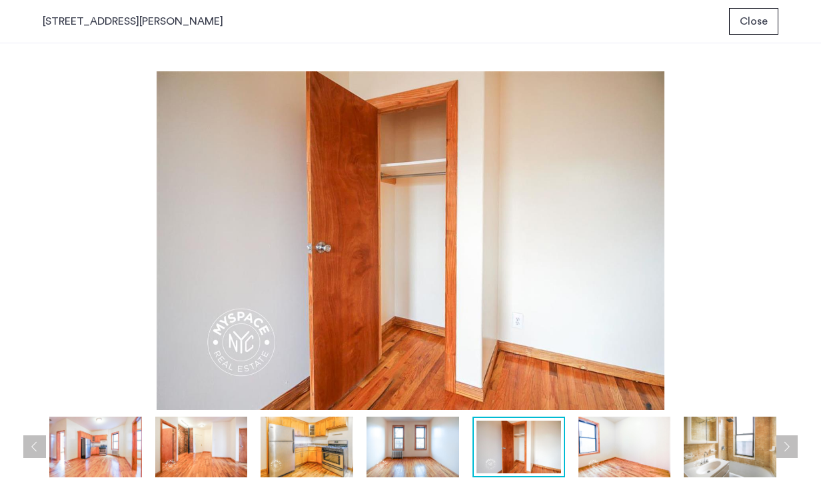
click at [796, 449] on button "Next apartment" at bounding box center [786, 446] width 23 height 23
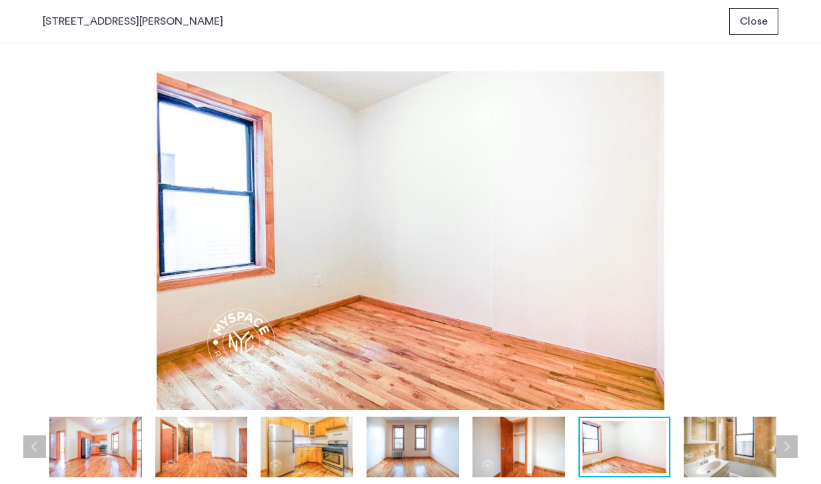
click at [796, 449] on button "Next apartment" at bounding box center [786, 446] width 23 height 23
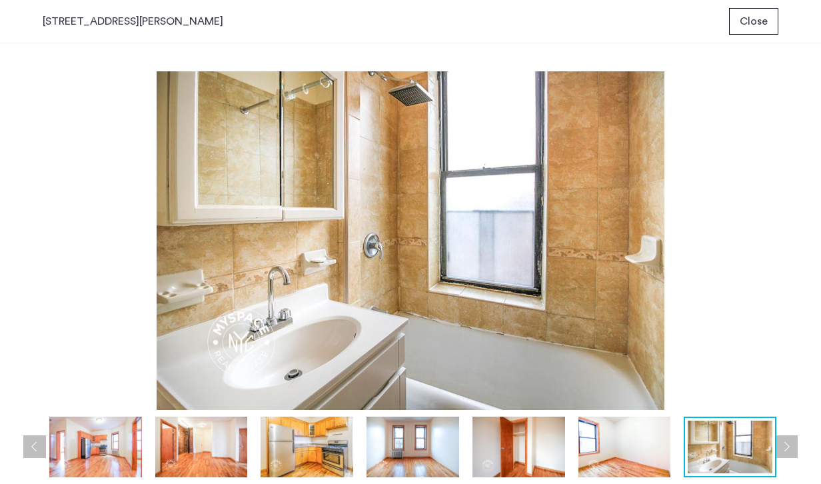
click at [796, 449] on button "Next apartment" at bounding box center [786, 446] width 23 height 23
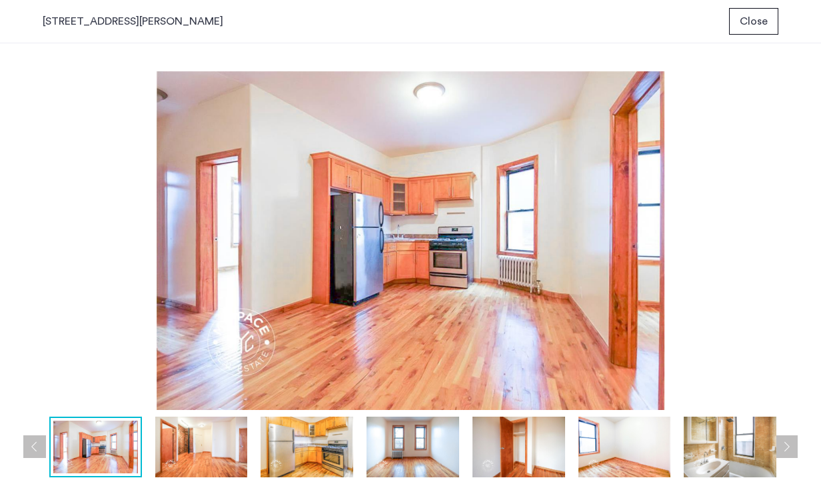
click at [796, 449] on button "Next apartment" at bounding box center [786, 446] width 23 height 23
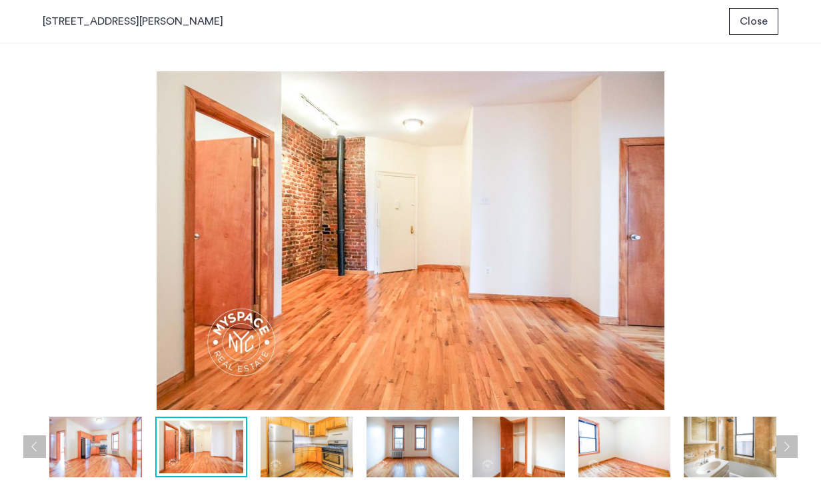
click at [761, 18] on span "Close" at bounding box center [754, 21] width 28 height 16
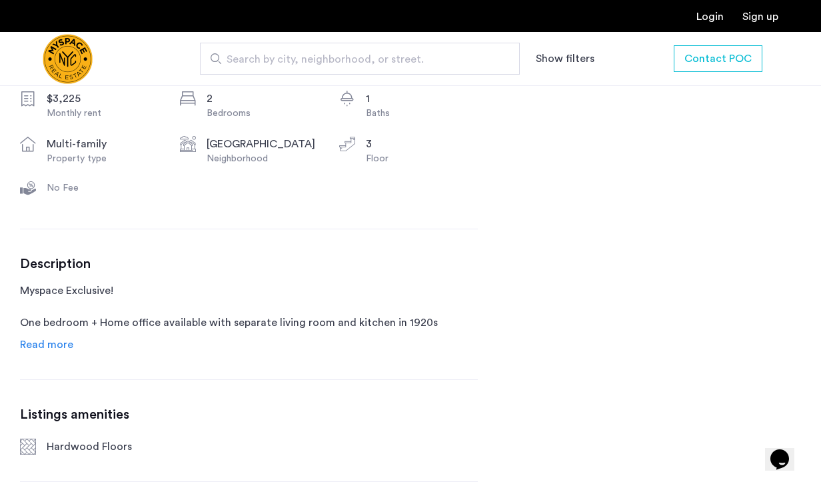
scroll to position [513, 0]
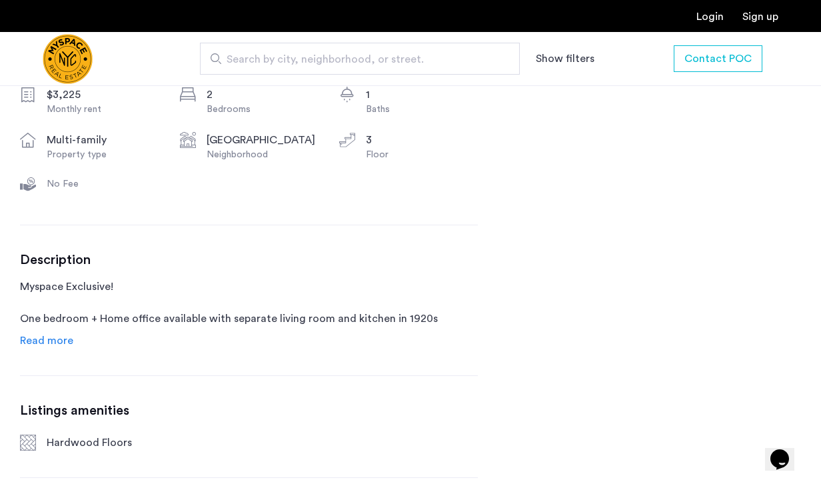
click at [62, 338] on span "Read more" at bounding box center [46, 340] width 53 height 11
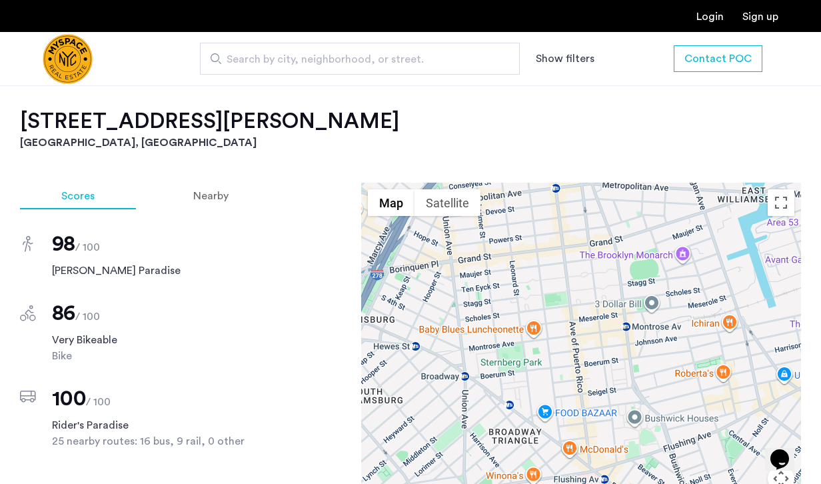
scroll to position [1470, 0]
